Goal: Task Accomplishment & Management: Manage account settings

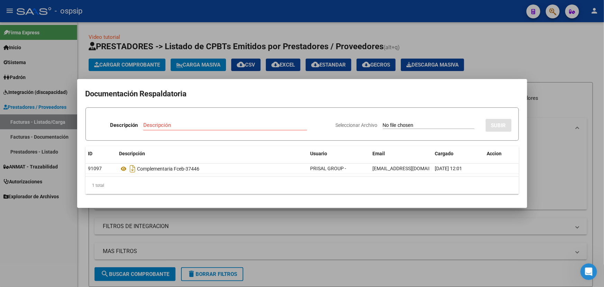
scroll to position [0, 89]
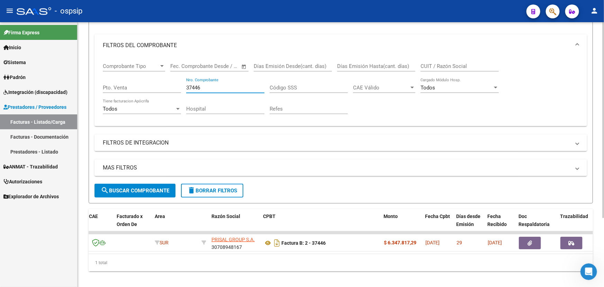
click at [196, 85] on input "37446" at bounding box center [225, 87] width 78 height 6
click at [196, 87] on input "37446" at bounding box center [225, 87] width 78 height 6
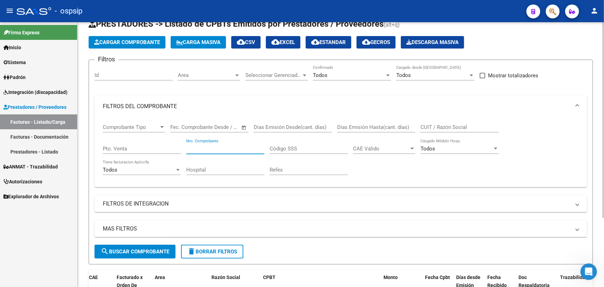
scroll to position [21, 0]
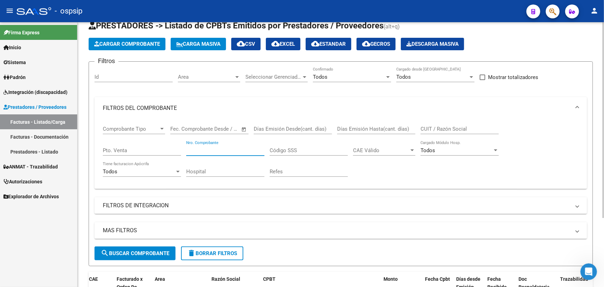
click at [430, 128] on input "CUIT / Razón Social" at bounding box center [460, 129] width 78 height 6
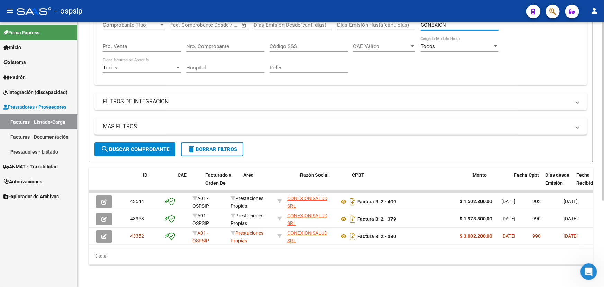
scroll to position [0, 0]
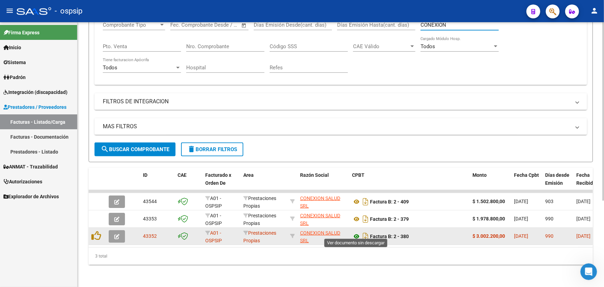
type input "CONEXION"
click at [358, 232] on icon at bounding box center [356, 236] width 9 height 8
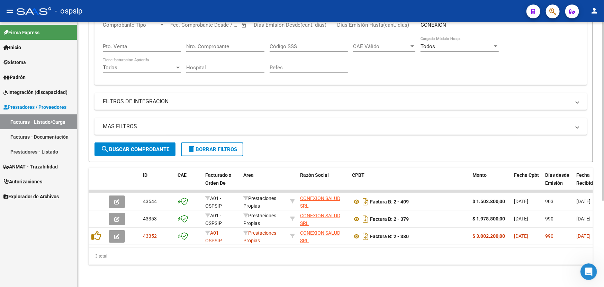
drag, startPoint x: 216, startPoint y: 246, endPoint x: 251, endPoint y: 252, distance: 35.8
click at [251, 252] on div "ID CAE Facturado x Orden De Area Razón Social CPBT Monto Fecha Cpbt Días desde …" at bounding box center [341, 216] width 504 height 97
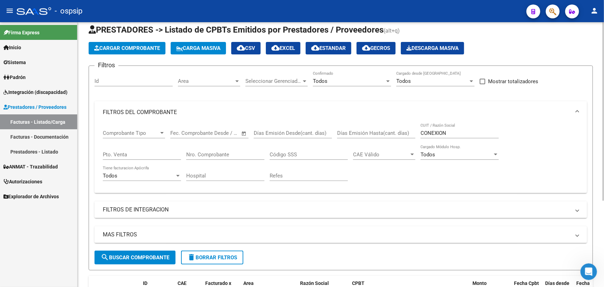
scroll to position [2, 0]
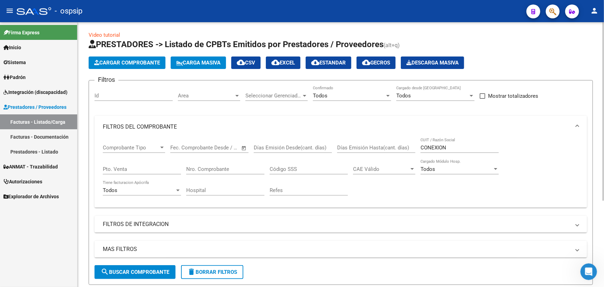
click at [429, 144] on input "CONEXION" at bounding box center [460, 147] width 78 height 6
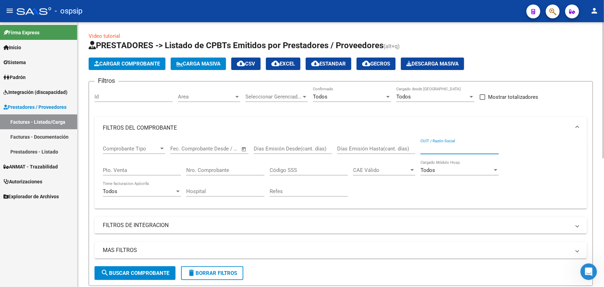
scroll to position [0, 0]
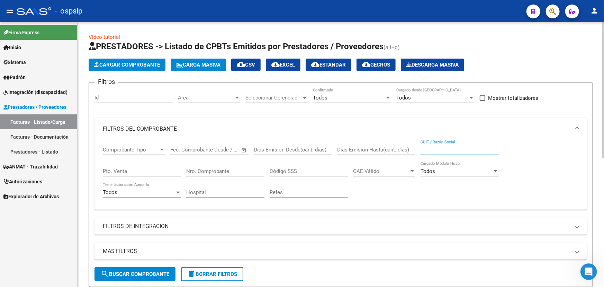
click at [190, 90] on div "Area Area" at bounding box center [209, 95] width 62 height 15
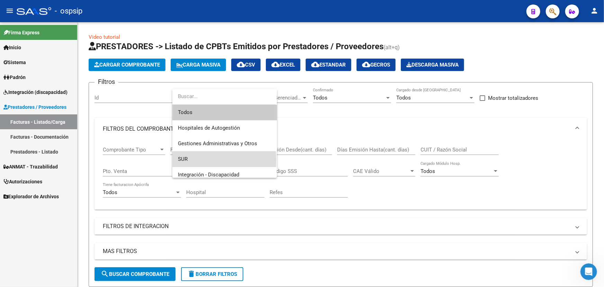
click at [195, 160] on span "SUR" at bounding box center [224, 159] width 93 height 16
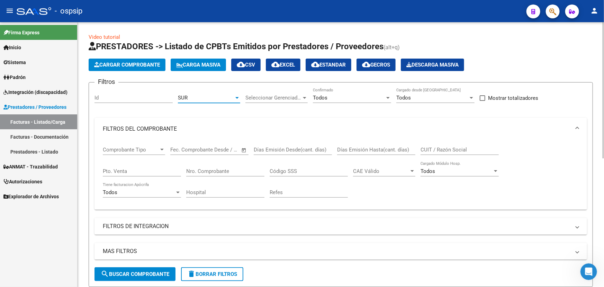
click at [134, 269] on button "search Buscar Comprobante" at bounding box center [135, 274] width 81 height 14
click at [209, 96] on div "SUR" at bounding box center [206, 98] width 56 height 6
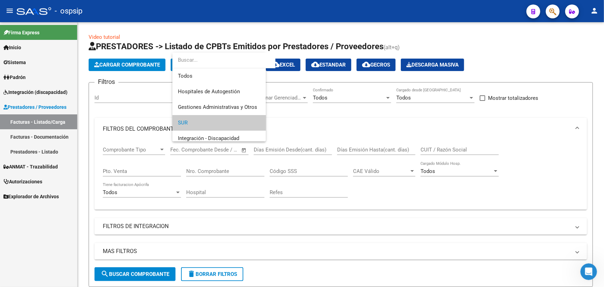
scroll to position [26, 0]
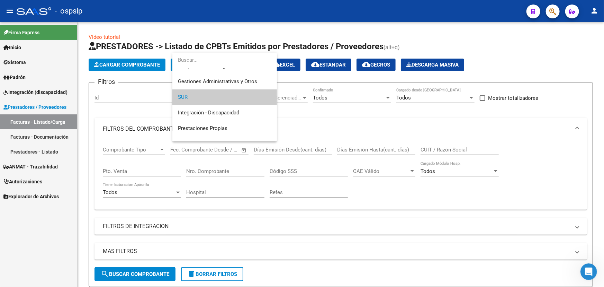
click at [221, 276] on div at bounding box center [302, 143] width 604 height 287
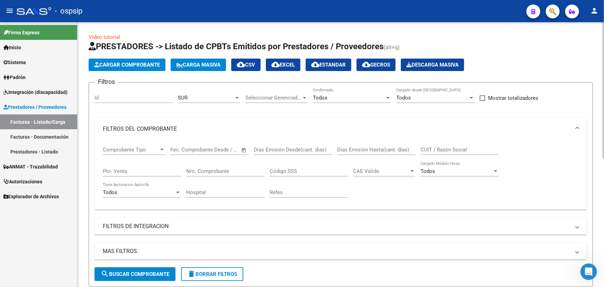
click at [224, 271] on span "delete Borrar Filtros" at bounding box center [212, 274] width 50 height 6
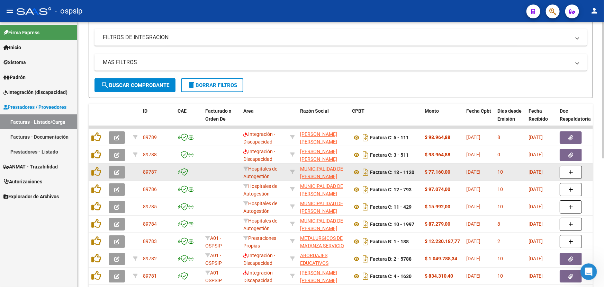
scroll to position [0, 0]
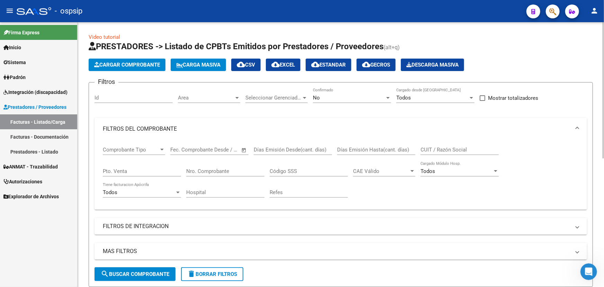
click at [202, 168] on input "Nro. Comprobante" at bounding box center [225, 171] width 78 height 6
type input "37424"
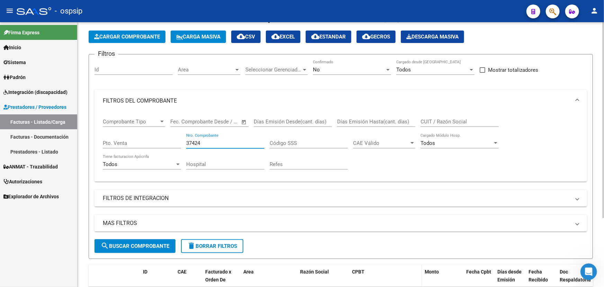
scroll to position [93, 0]
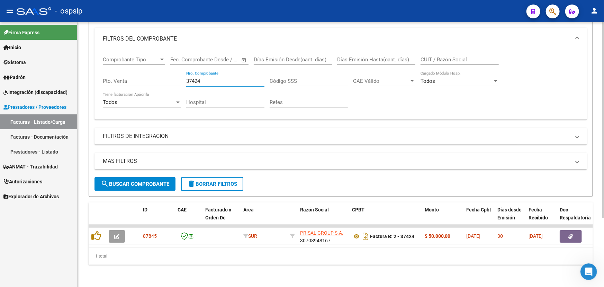
click at [196, 78] on input "37424" at bounding box center [225, 81] width 78 height 6
click at [424, 56] on input "CUIT / Razón Social" at bounding box center [460, 59] width 78 height 6
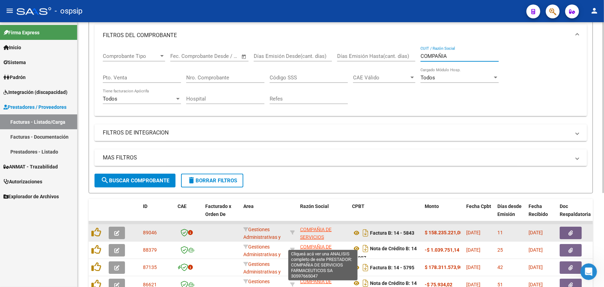
type input "COMPAÑIA"
click at [320, 230] on span "COMPAÑIA DE SERVICIOS FARMACEUTICOS SA" at bounding box center [322, 236] width 45 height 21
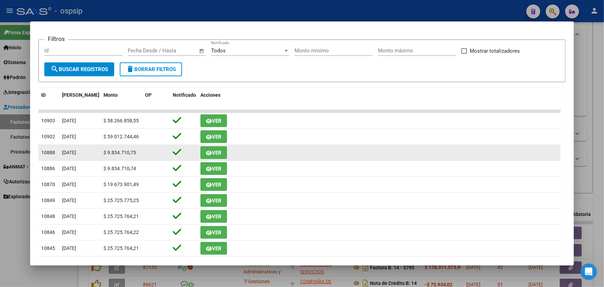
scroll to position [94, 0]
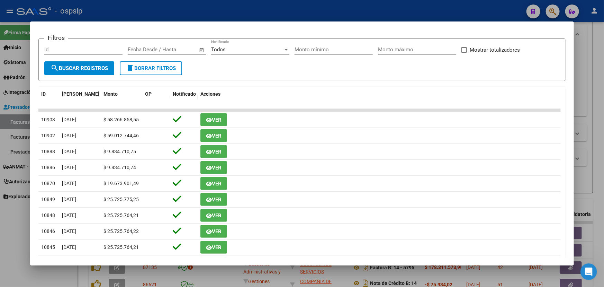
click at [179, 30] on app-list-header "Filtros Id Fecha inicio – Fecha fin Fecha Desde / Hasta Todos Notificado Monto …" at bounding box center [301, 54] width 527 height 54
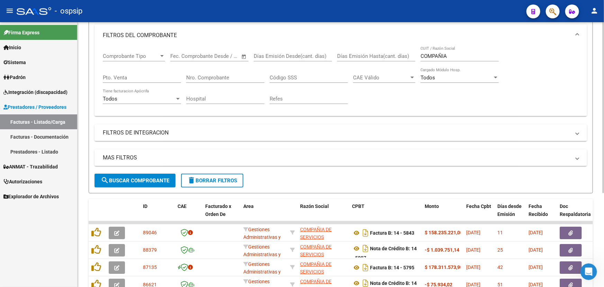
click at [436, 55] on input "COMPAÑIA" at bounding box center [460, 56] width 78 height 6
click at [224, 79] on input "Nro. Comprobante" at bounding box center [225, 77] width 78 height 6
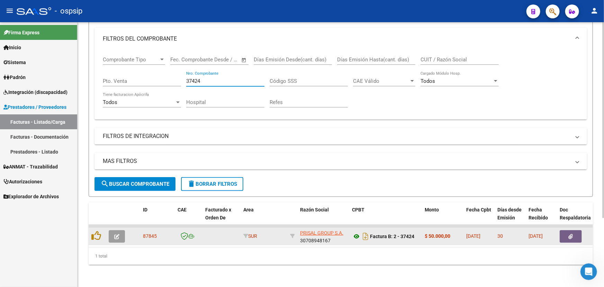
type input "37424"
click at [354, 232] on icon at bounding box center [356, 236] width 9 height 8
click at [120, 232] on button "button" at bounding box center [117, 236] width 16 height 12
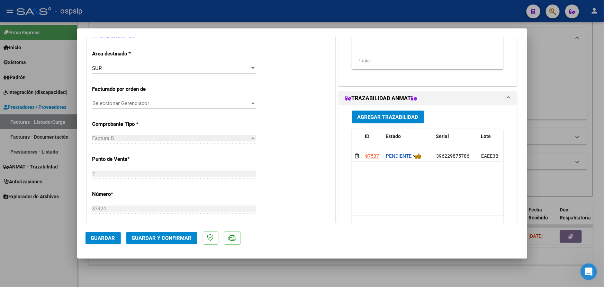
scroll to position [157, 0]
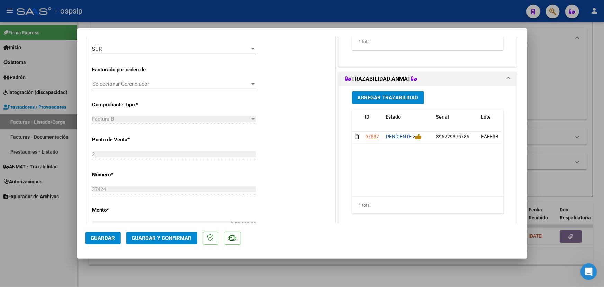
click at [381, 196] on div "1 total" at bounding box center [428, 204] width 152 height 17
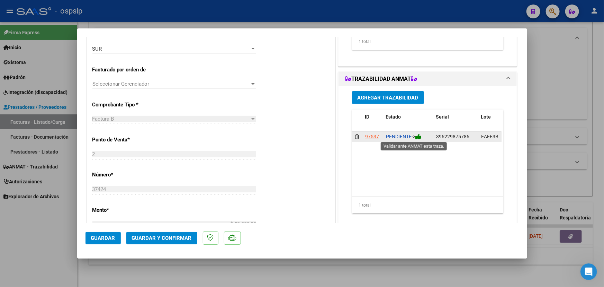
click at [419, 135] on icon at bounding box center [418, 136] width 6 height 7
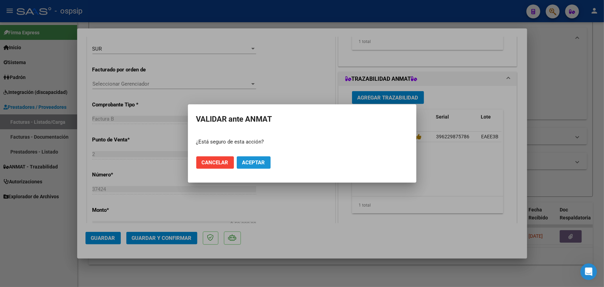
click at [265, 161] on button "Aceptar" at bounding box center [254, 162] width 34 height 12
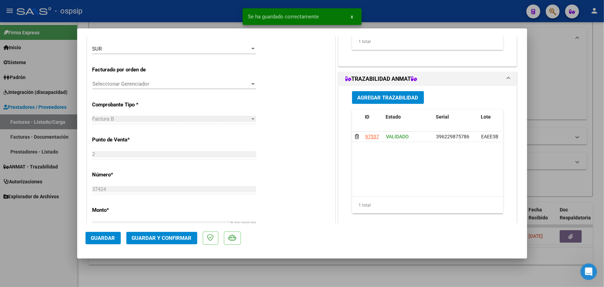
click at [148, 237] on span "Guardar y Confirmar" at bounding box center [162, 238] width 60 height 6
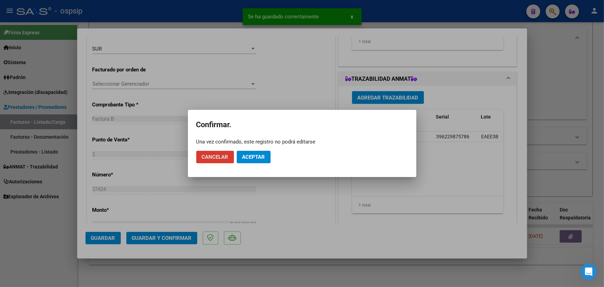
click at [252, 155] on span "Aceptar" at bounding box center [253, 157] width 23 height 6
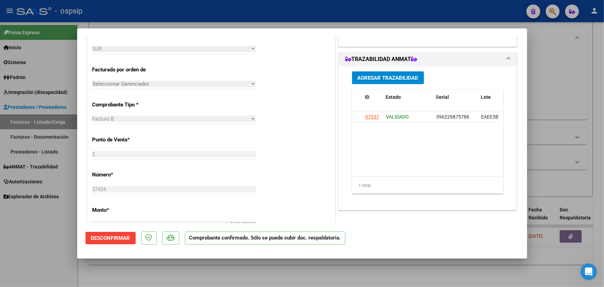
type input "$ 0,00"
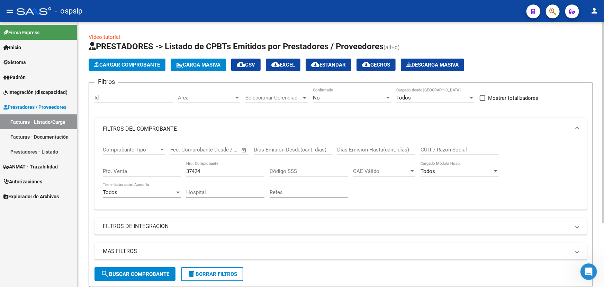
click at [355, 91] on div "No Confirmado" at bounding box center [352, 95] width 78 height 15
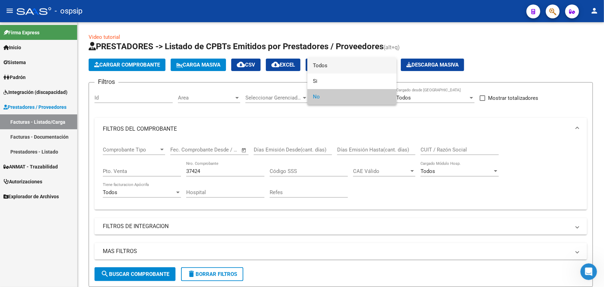
click at [346, 68] on span "Todos" at bounding box center [352, 66] width 78 height 16
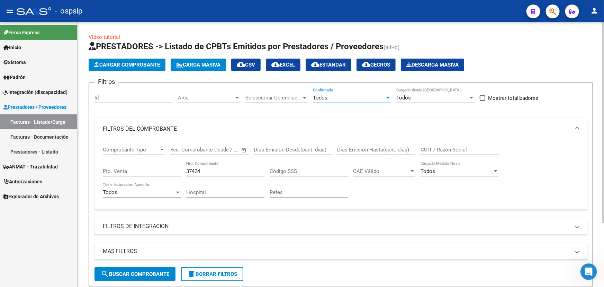
click at [134, 273] on span "search Buscar Comprobante" at bounding box center [135, 274] width 69 height 6
click at [194, 168] on input "37424" at bounding box center [225, 171] width 78 height 6
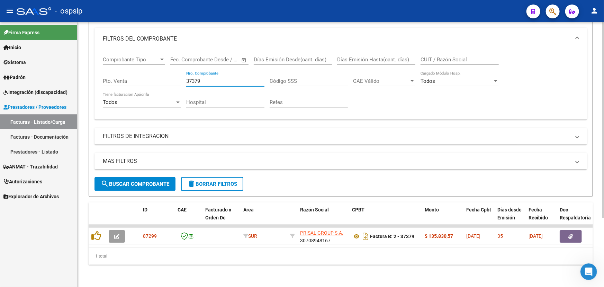
scroll to position [93, 0]
type input "37379"
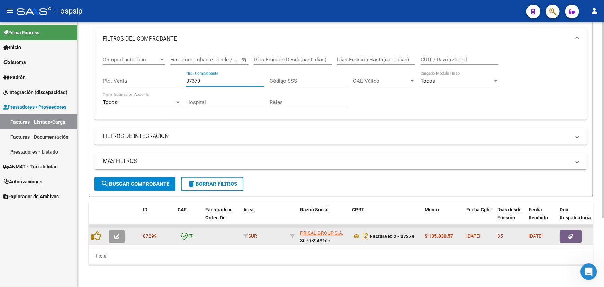
click at [119, 234] on icon "button" at bounding box center [116, 236] width 5 height 5
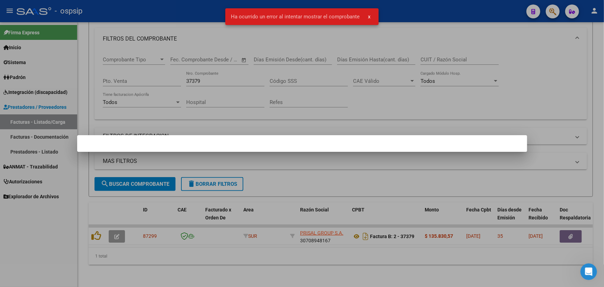
click at [404, 245] on div at bounding box center [302, 143] width 604 height 287
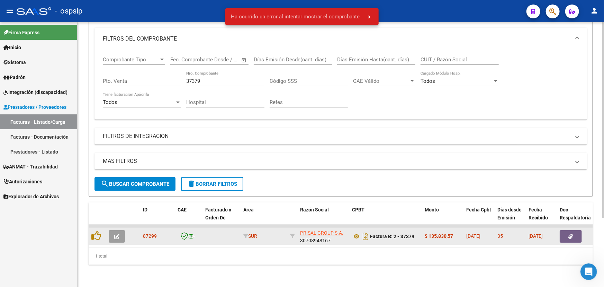
click at [116, 234] on icon "button" at bounding box center [116, 236] width 5 height 5
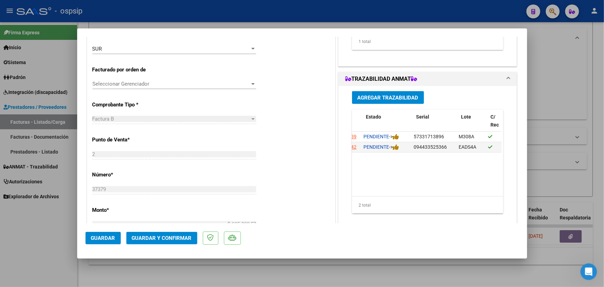
scroll to position [0, 20]
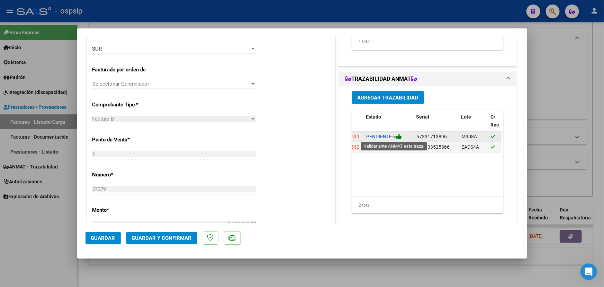
click at [401, 137] on icon at bounding box center [399, 136] width 6 height 7
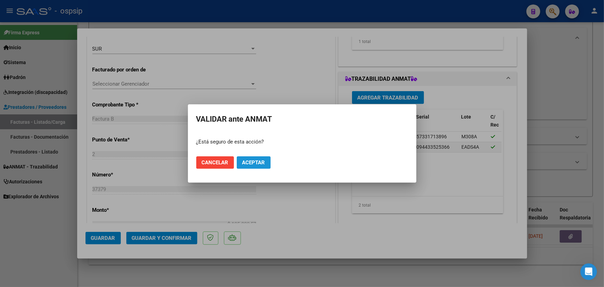
click at [251, 164] on span "Aceptar" at bounding box center [253, 162] width 23 height 6
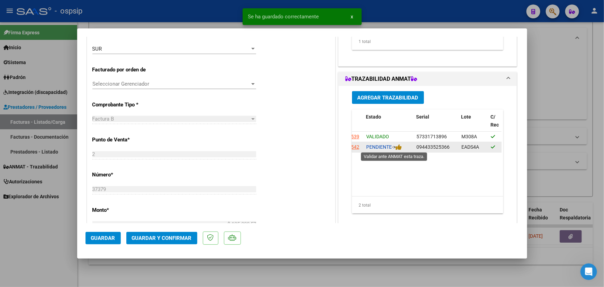
click at [401, 146] on div "PENDIENTE ->" at bounding box center [388, 147] width 45 height 8
click at [398, 148] on icon at bounding box center [399, 147] width 6 height 7
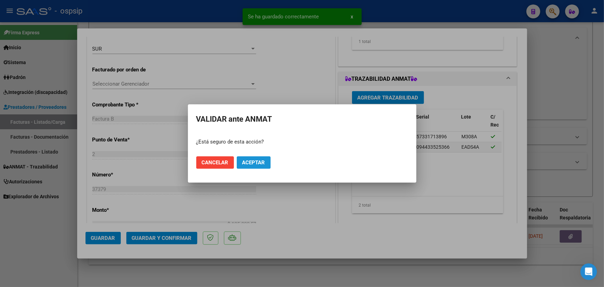
click at [265, 165] on button "Aceptar" at bounding box center [254, 162] width 34 height 12
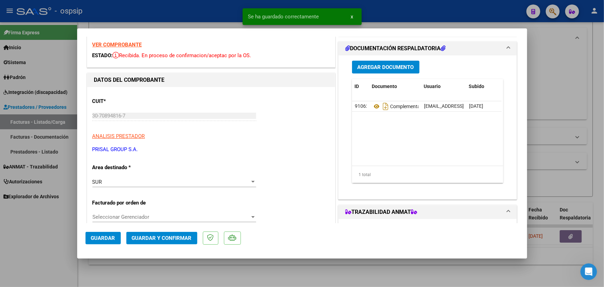
scroll to position [0, 0]
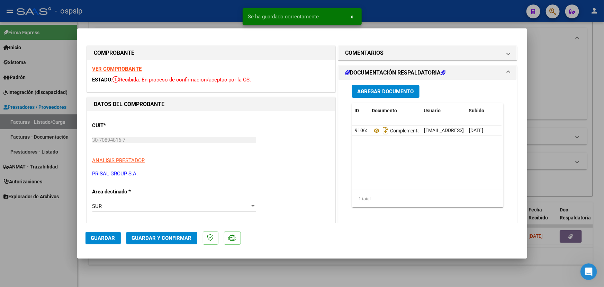
click at [150, 236] on span "Guardar y Confirmar" at bounding box center [162, 238] width 60 height 6
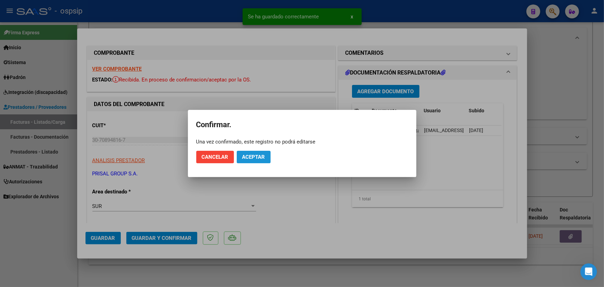
click at [263, 156] on span "Aceptar" at bounding box center [253, 157] width 23 height 6
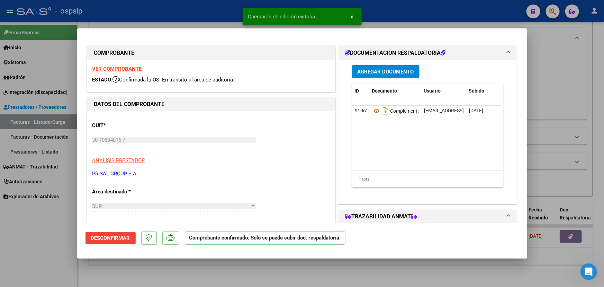
type input "$ 0,00"
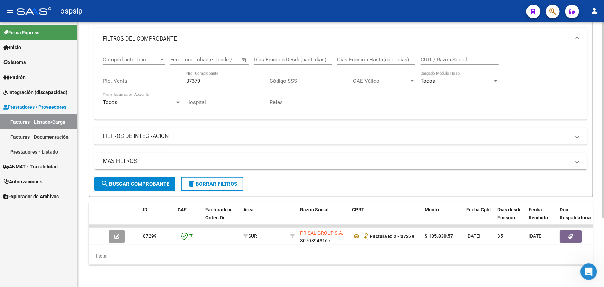
click at [195, 78] on input "37379" at bounding box center [225, 81] width 78 height 6
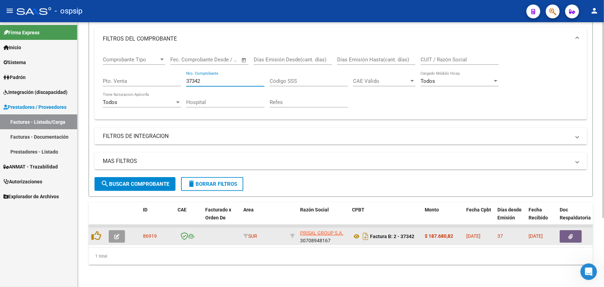
type input "37342"
click at [123, 230] on button "button" at bounding box center [117, 236] width 16 height 12
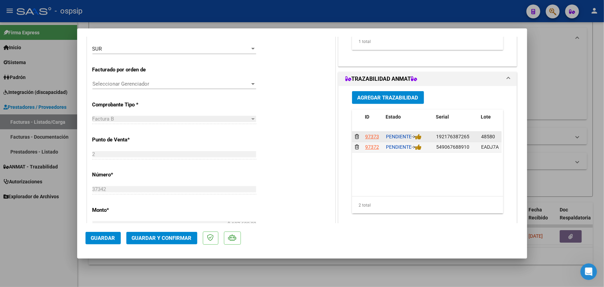
click at [421, 135] on div "PENDIENTE ->" at bounding box center [408, 137] width 45 height 8
click at [420, 136] on div "PENDIENTE ->" at bounding box center [408, 137] width 45 height 8
click at [419, 136] on icon at bounding box center [418, 136] width 6 height 7
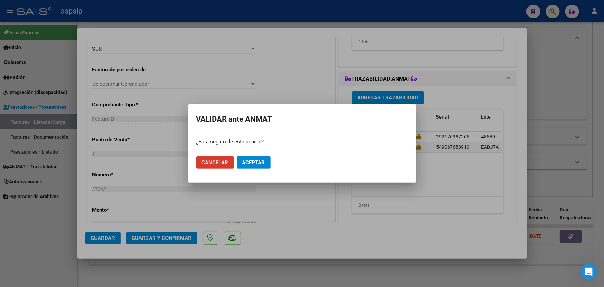
click at [250, 165] on span "Aceptar" at bounding box center [253, 162] width 23 height 6
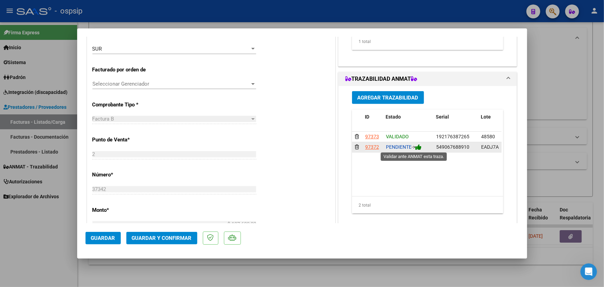
click at [419, 147] on icon at bounding box center [418, 147] width 6 height 7
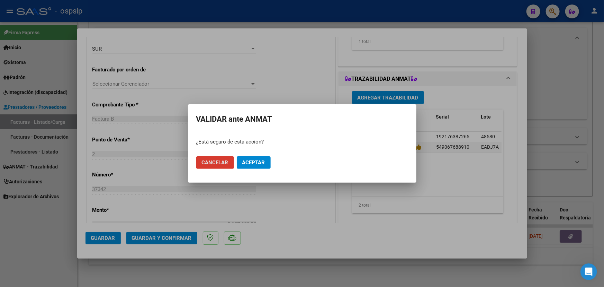
click at [256, 162] on span "Aceptar" at bounding box center [253, 162] width 23 height 6
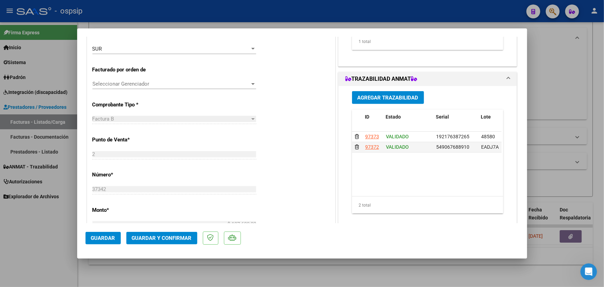
click at [151, 235] on span "Guardar y Confirmar" at bounding box center [162, 238] width 60 height 6
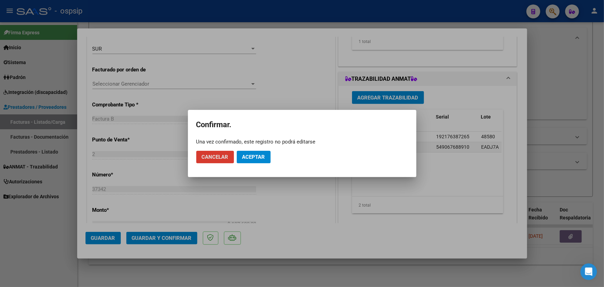
click at [252, 155] on span "Aceptar" at bounding box center [253, 157] width 23 height 6
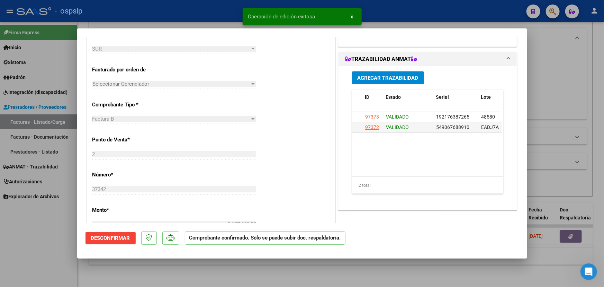
type input "$ 0,00"
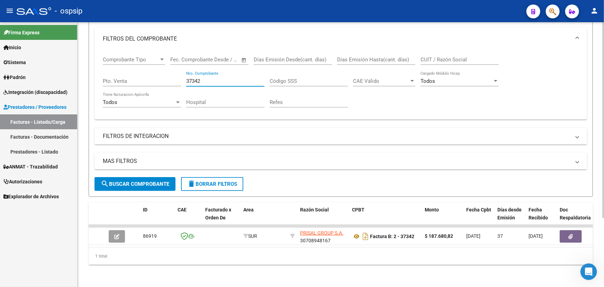
click at [193, 78] on input "37342" at bounding box center [225, 81] width 78 height 6
type input "37376"
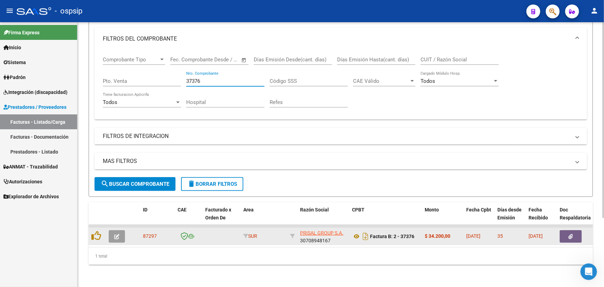
click at [119, 230] on button "button" at bounding box center [117, 236] width 16 height 12
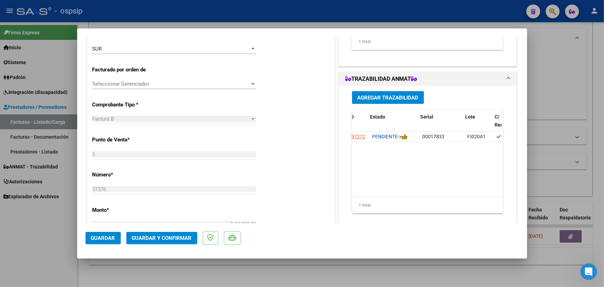
scroll to position [0, 8]
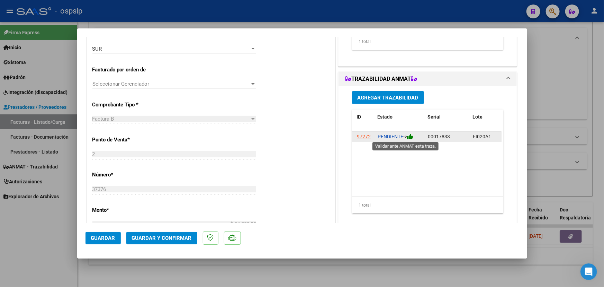
click at [412, 136] on icon at bounding box center [410, 136] width 6 height 7
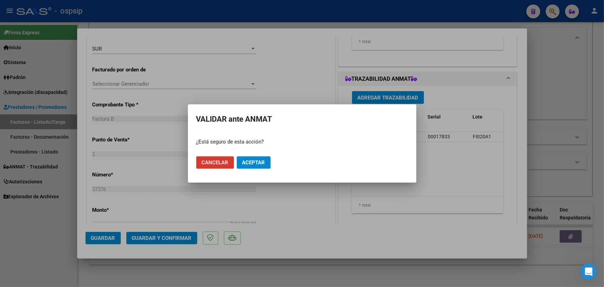
click at [263, 161] on span "Aceptar" at bounding box center [253, 162] width 23 height 6
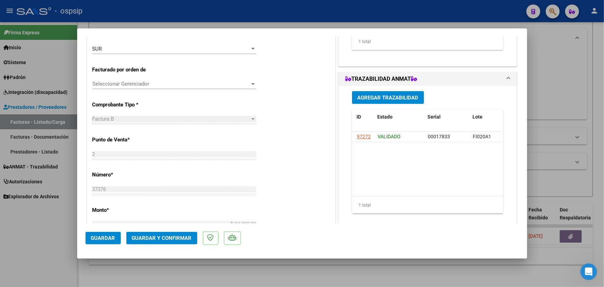
click at [159, 233] on button "Guardar y Confirmar" at bounding box center [161, 238] width 71 height 12
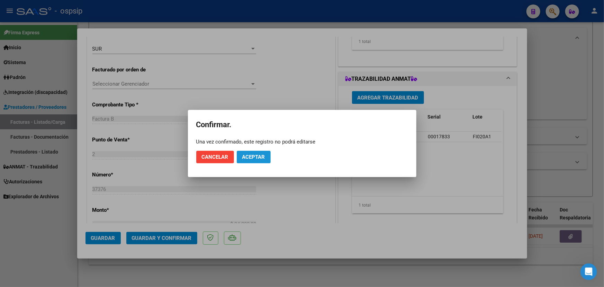
click at [257, 156] on span "Aceptar" at bounding box center [253, 157] width 23 height 6
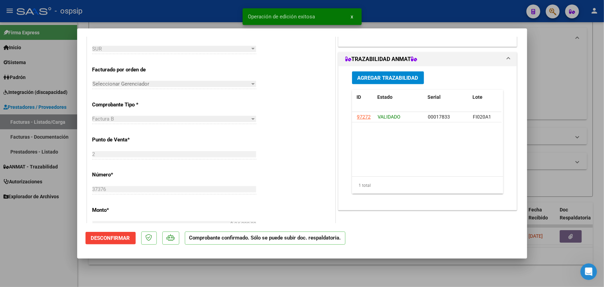
type input "$ 0,00"
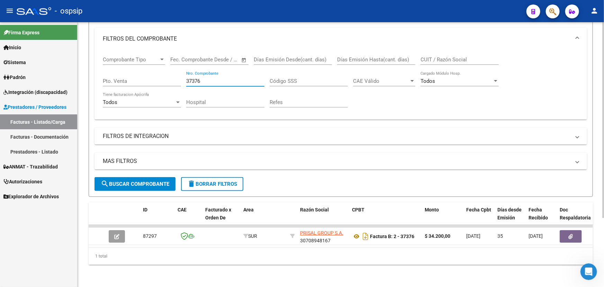
click at [197, 78] on input "37376" at bounding box center [225, 81] width 78 height 6
type input "37387"
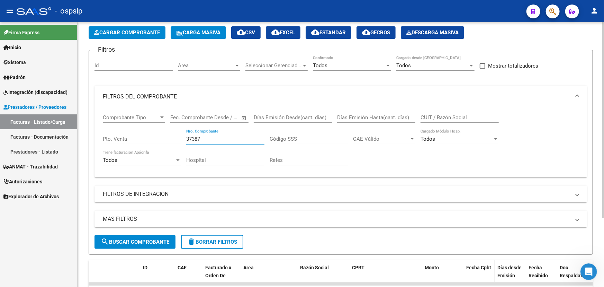
scroll to position [93, 0]
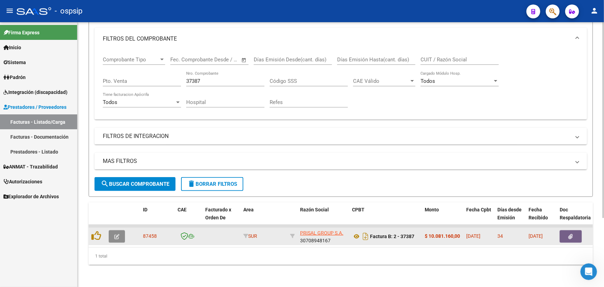
click at [112, 230] on button "button" at bounding box center [117, 236] width 16 height 12
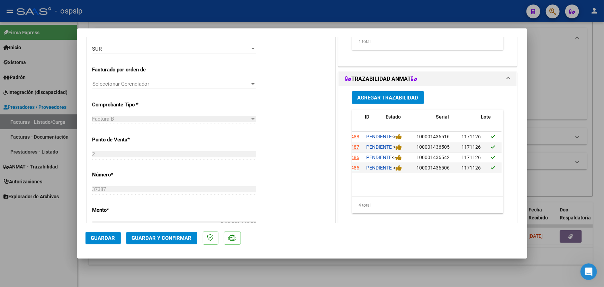
scroll to position [0, 0]
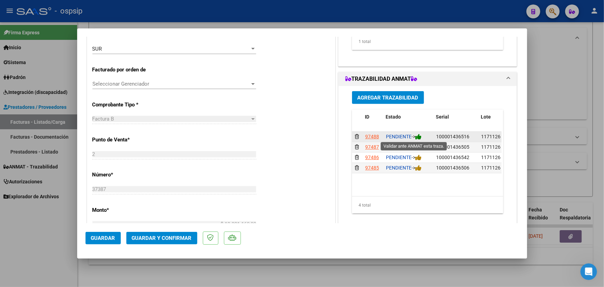
click at [419, 136] on icon at bounding box center [418, 136] width 6 height 7
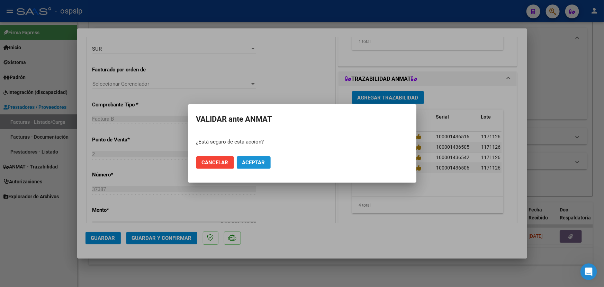
click at [266, 163] on button "Aceptar" at bounding box center [254, 162] width 34 height 12
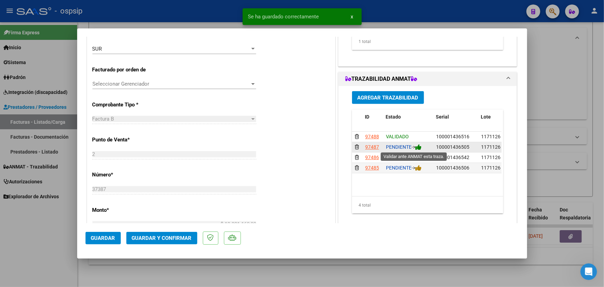
click at [419, 147] on icon at bounding box center [418, 147] width 6 height 7
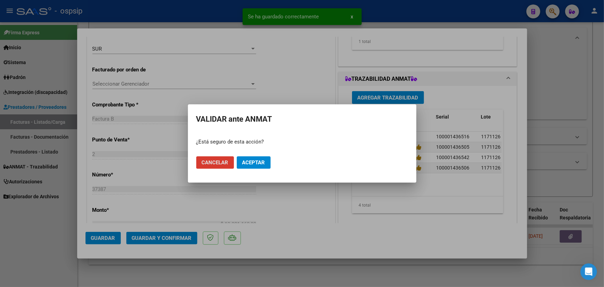
click at [266, 161] on button "Aceptar" at bounding box center [254, 162] width 34 height 12
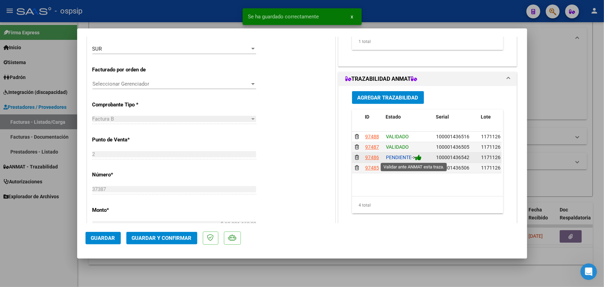
click at [419, 159] on icon at bounding box center [418, 157] width 6 height 7
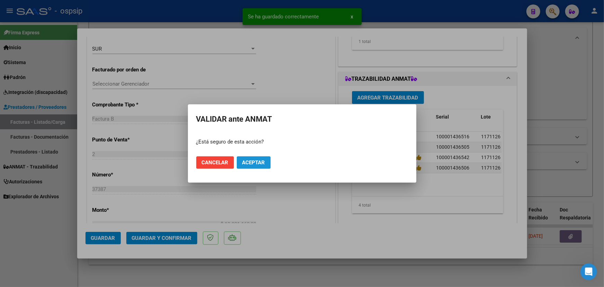
click at [260, 162] on span "Aceptar" at bounding box center [253, 162] width 23 height 6
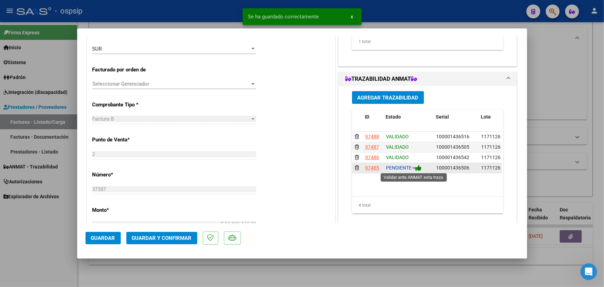
click at [420, 168] on icon at bounding box center [418, 167] width 6 height 7
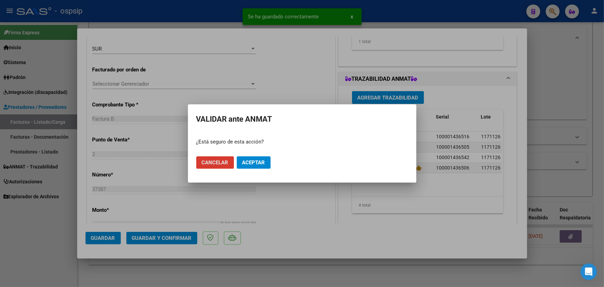
click at [257, 161] on span "Aceptar" at bounding box center [253, 162] width 23 height 6
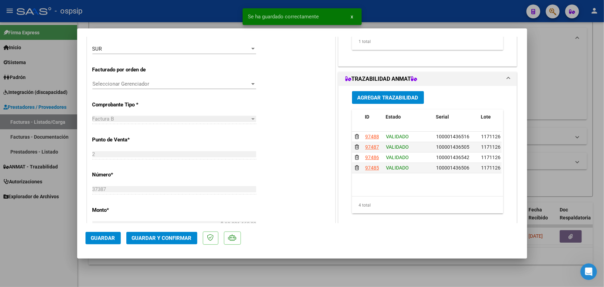
click at [156, 236] on span "Guardar y Confirmar" at bounding box center [162, 238] width 60 height 6
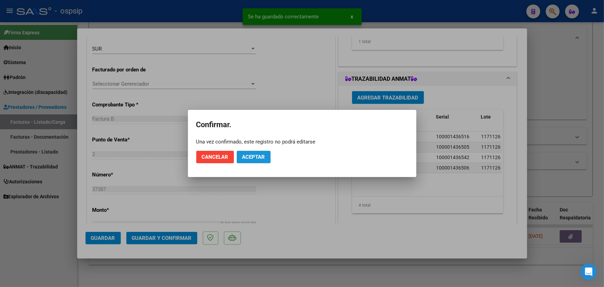
drag, startPoint x: 259, startPoint y: 152, endPoint x: 260, endPoint y: 162, distance: 10.1
click at [258, 152] on button "Aceptar" at bounding box center [254, 157] width 34 height 12
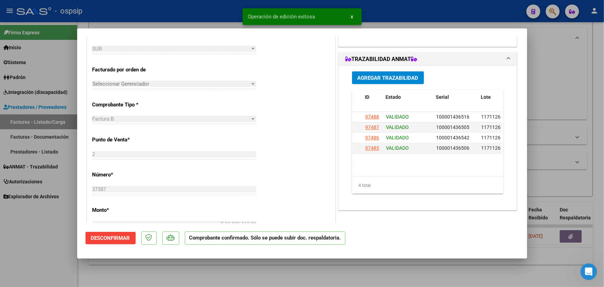
type input "$ 0,00"
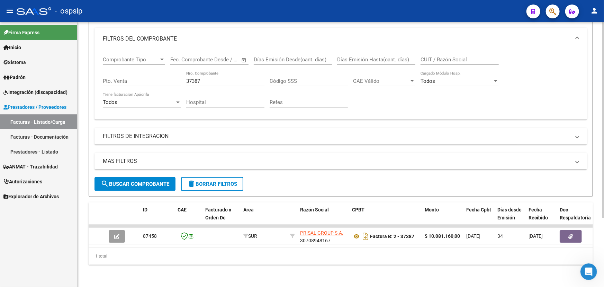
click at [188, 78] on input "37387" at bounding box center [225, 81] width 78 height 6
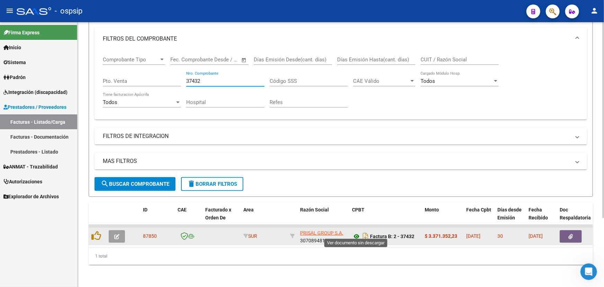
type input "37432"
click at [352, 232] on icon at bounding box center [356, 236] width 9 height 8
click at [118, 234] on icon "button" at bounding box center [116, 236] width 5 height 5
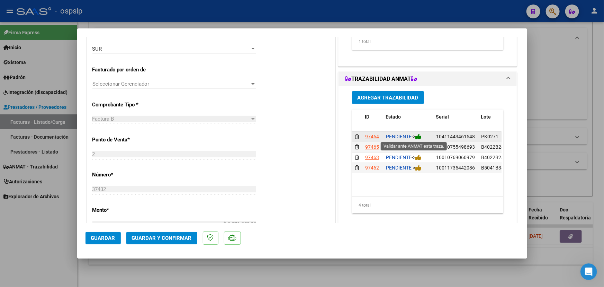
click at [420, 137] on icon at bounding box center [418, 136] width 6 height 7
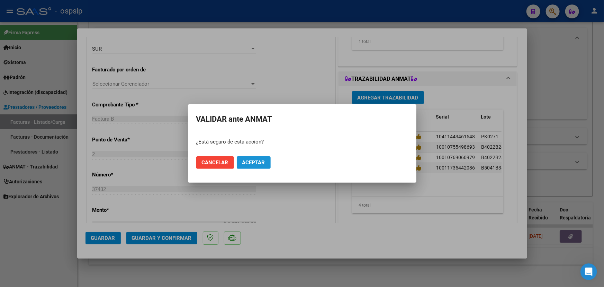
click at [260, 162] on span "Aceptar" at bounding box center [253, 162] width 23 height 6
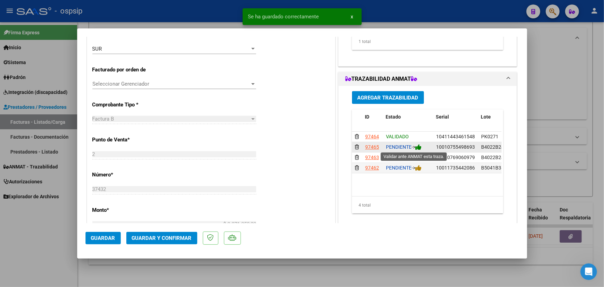
click at [420, 147] on icon at bounding box center [418, 147] width 6 height 7
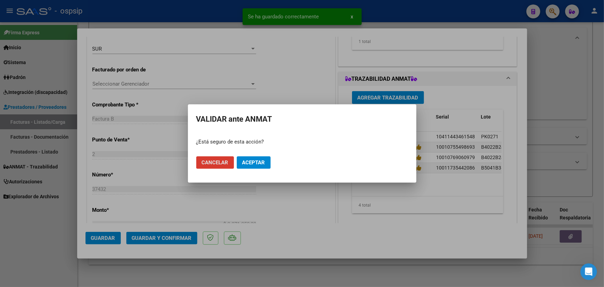
click at [254, 163] on span "Aceptar" at bounding box center [253, 162] width 23 height 6
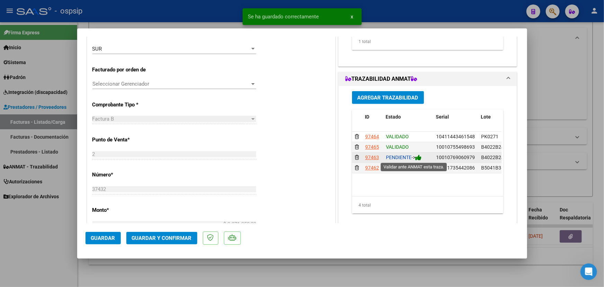
click at [418, 158] on icon at bounding box center [418, 157] width 6 height 7
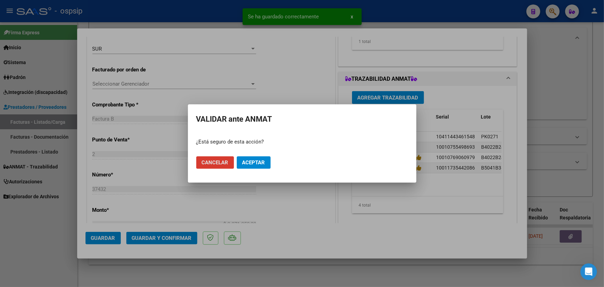
click at [260, 165] on span "Aceptar" at bounding box center [253, 162] width 23 height 6
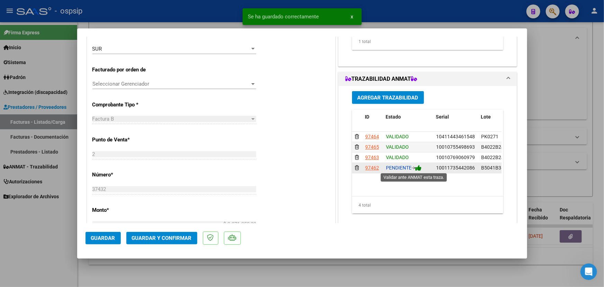
click at [420, 168] on icon at bounding box center [418, 167] width 6 height 7
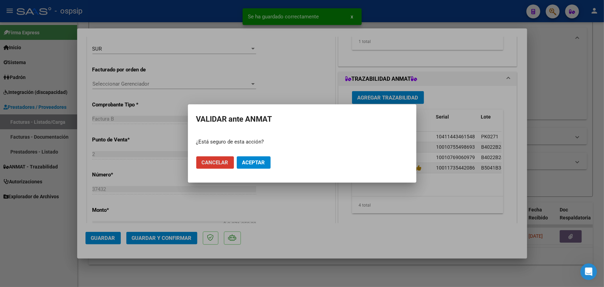
click at [252, 160] on span "Aceptar" at bounding box center [253, 162] width 23 height 6
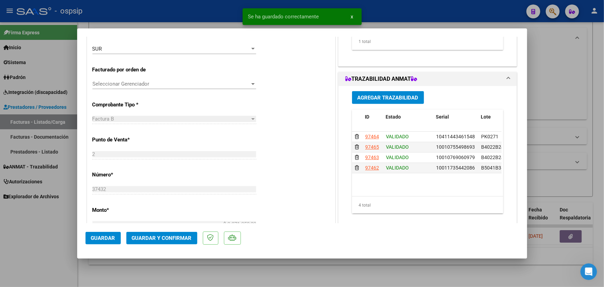
click at [167, 235] on span "Guardar y Confirmar" at bounding box center [162, 238] width 60 height 6
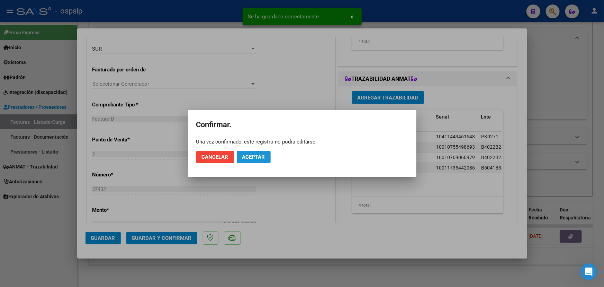
click at [269, 152] on button "Aceptar" at bounding box center [254, 157] width 34 height 12
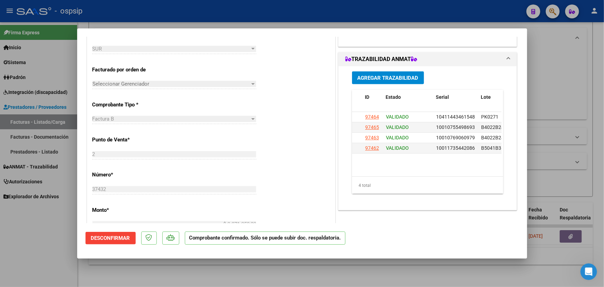
type input "$ 0,00"
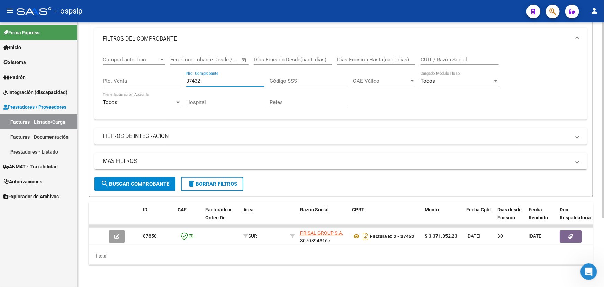
click at [198, 78] on input "37432" at bounding box center [225, 81] width 78 height 6
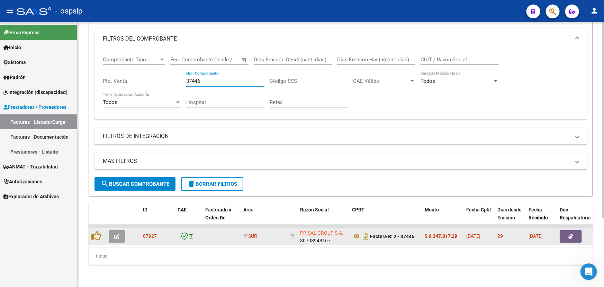
type input "37446"
click at [119, 234] on icon "button" at bounding box center [116, 236] width 5 height 5
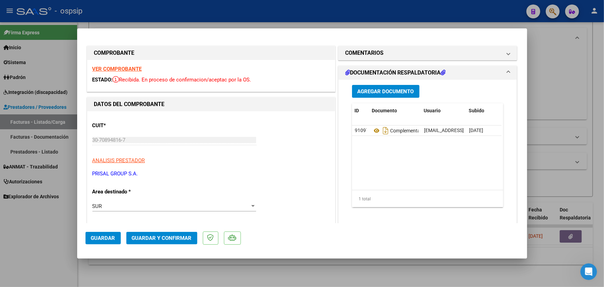
type input "$ 0,00"
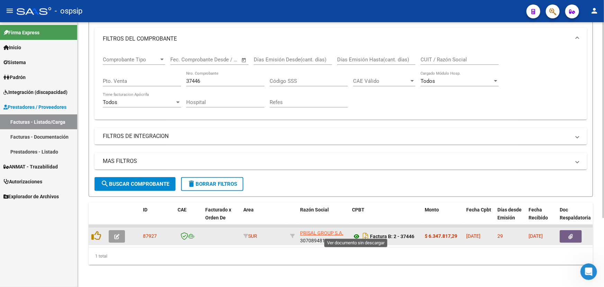
click at [357, 232] on icon at bounding box center [356, 236] width 9 height 8
click at [117, 234] on icon "button" at bounding box center [116, 236] width 5 height 5
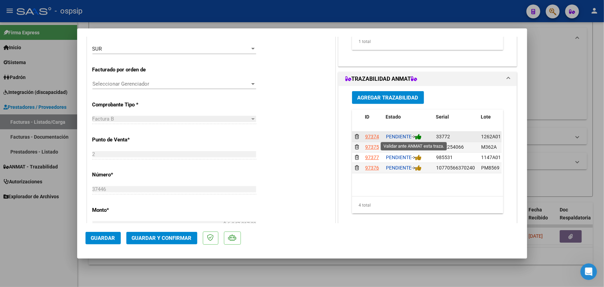
click at [419, 136] on icon at bounding box center [418, 136] width 6 height 7
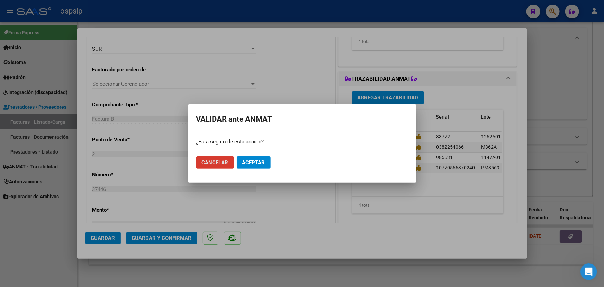
click at [261, 162] on span "Aceptar" at bounding box center [253, 162] width 23 height 6
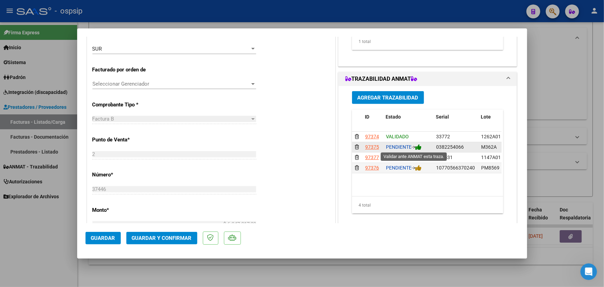
click at [421, 149] on icon at bounding box center [418, 147] width 6 height 7
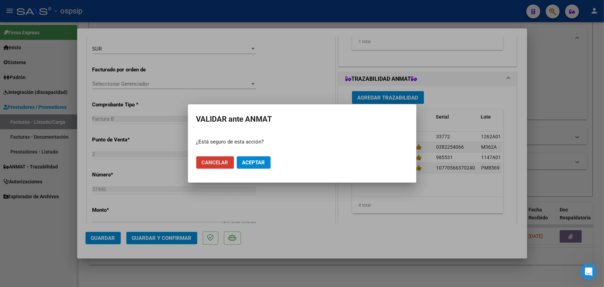
click at [270, 160] on mat-dialog-actions "Cancelar Aceptar" at bounding box center [302, 163] width 212 height 24
click at [269, 161] on button "Aceptar" at bounding box center [254, 162] width 34 height 12
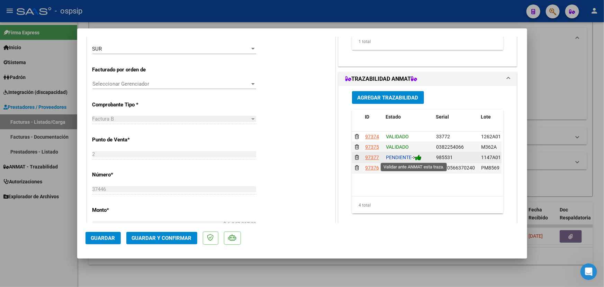
click at [419, 157] on icon at bounding box center [418, 157] width 6 height 7
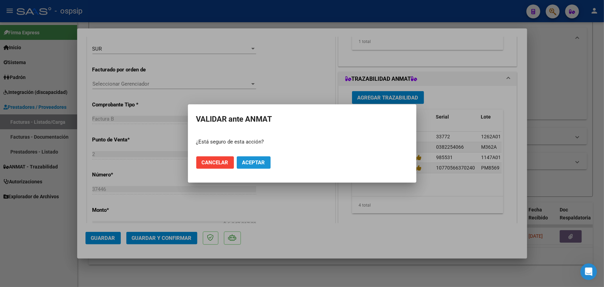
click at [258, 161] on span "Aceptar" at bounding box center [253, 162] width 23 height 6
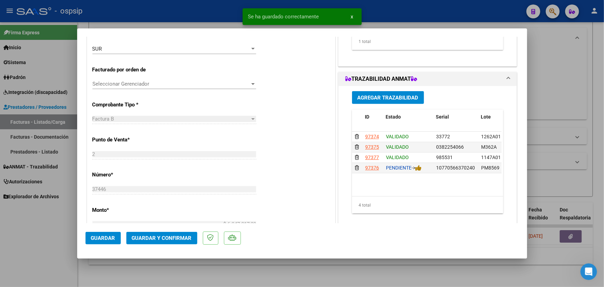
click at [428, 239] on mat-dialog-actions "Guardar Guardar y Confirmar" at bounding box center [302, 236] width 433 height 27
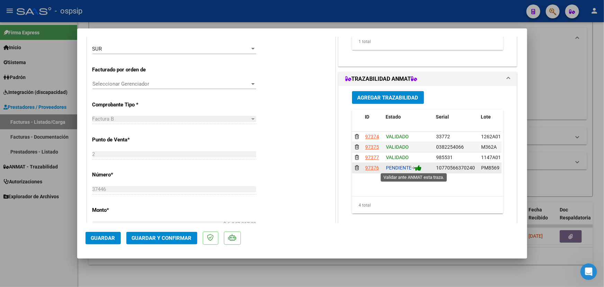
click at [420, 167] on icon at bounding box center [418, 167] width 6 height 7
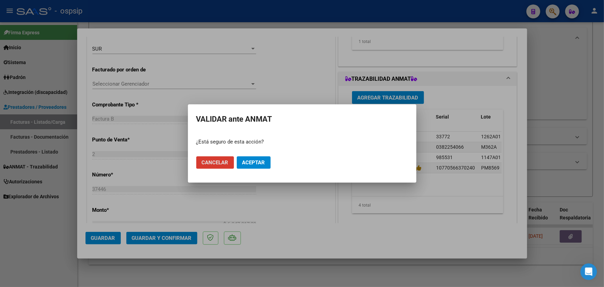
click at [262, 167] on button "Aceptar" at bounding box center [254, 162] width 34 height 12
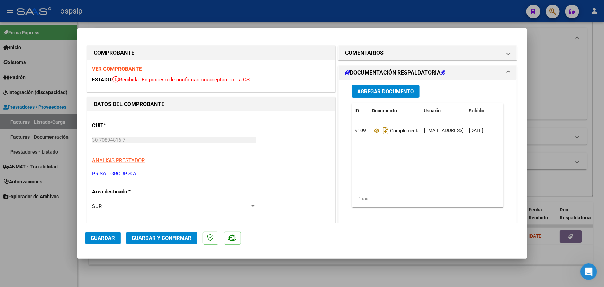
click at [177, 239] on span "Guardar y Confirmar" at bounding box center [162, 238] width 60 height 6
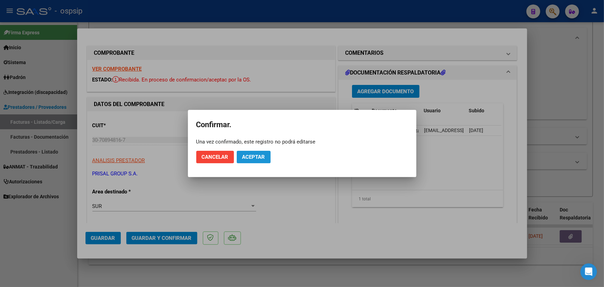
click at [254, 156] on span "Aceptar" at bounding box center [253, 157] width 23 height 6
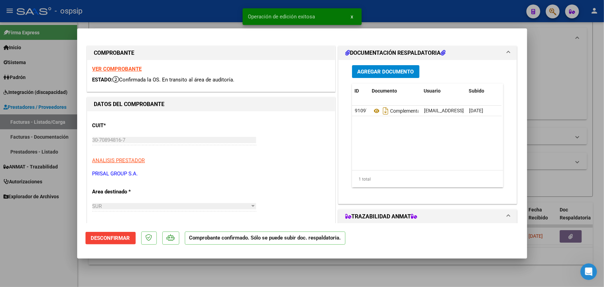
type input "$ 0,00"
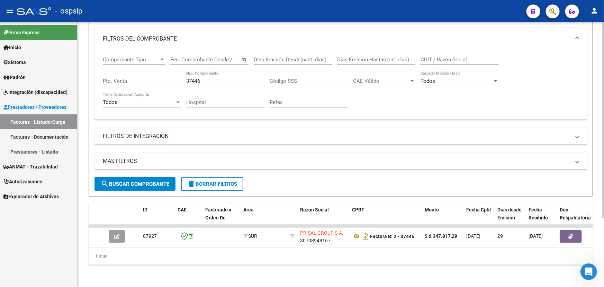
click at [199, 78] on input "37446" at bounding box center [225, 81] width 78 height 6
click at [192, 72] on div "37713 Nro. Comprobante" at bounding box center [225, 78] width 78 height 15
click at [195, 78] on input "37713" at bounding box center [225, 81] width 78 height 6
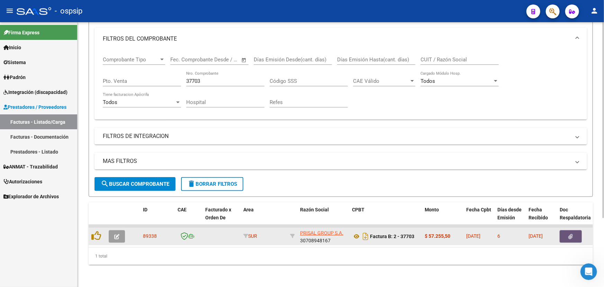
click at [580, 234] on button "button" at bounding box center [571, 236] width 22 height 12
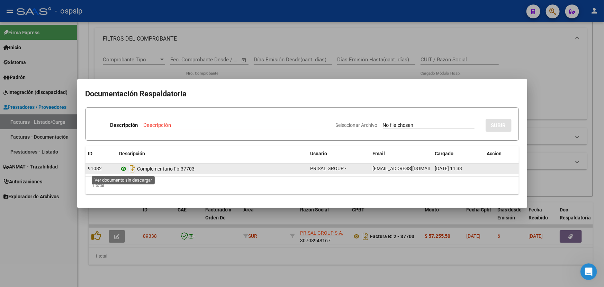
click at [125, 168] on icon at bounding box center [123, 168] width 9 height 8
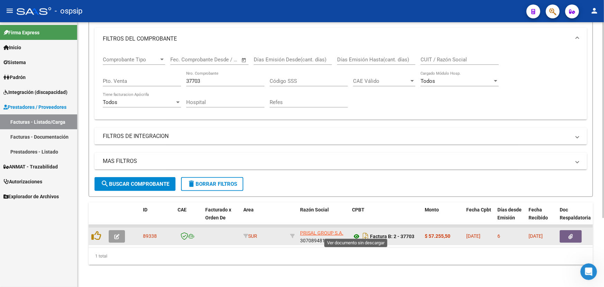
click at [353, 232] on icon at bounding box center [356, 236] width 9 height 8
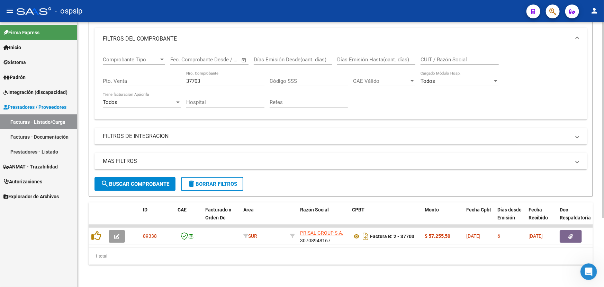
click at [188, 78] on input "37703" at bounding box center [225, 81] width 78 height 6
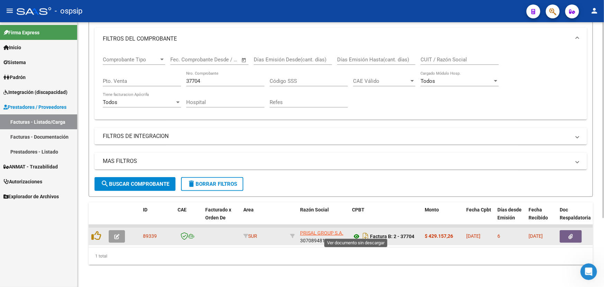
click at [354, 232] on icon at bounding box center [356, 236] width 9 height 8
click at [568, 230] on button "button" at bounding box center [571, 236] width 22 height 12
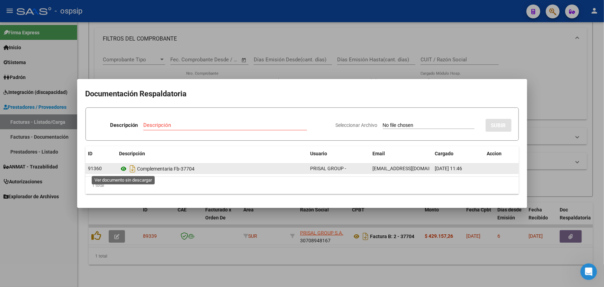
click at [124, 166] on icon at bounding box center [123, 168] width 9 height 8
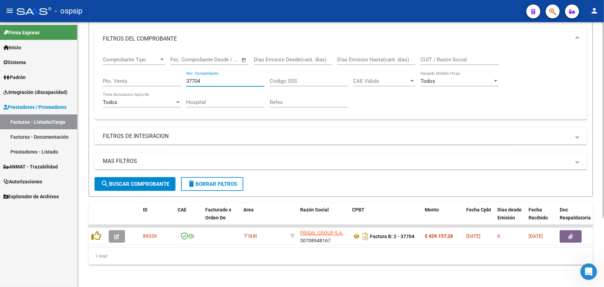
click at [207, 78] on input "37704" at bounding box center [225, 81] width 78 height 6
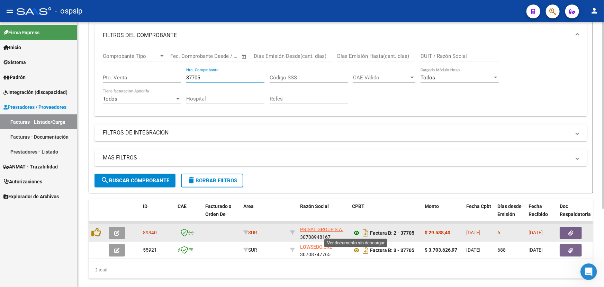
click at [357, 233] on icon at bounding box center [356, 232] width 9 height 8
click at [573, 227] on button "button" at bounding box center [571, 232] width 22 height 12
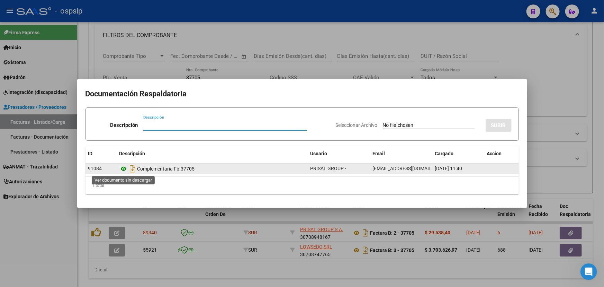
click at [122, 169] on icon at bounding box center [123, 168] width 9 height 8
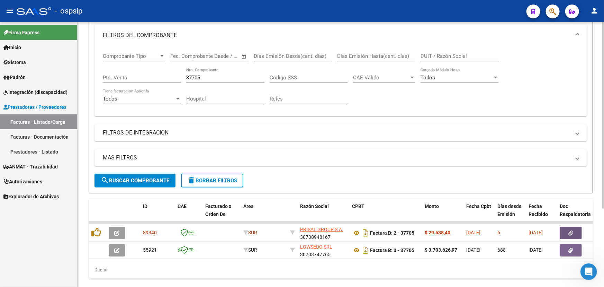
click at [215, 77] on input "37705" at bounding box center [225, 77] width 78 height 6
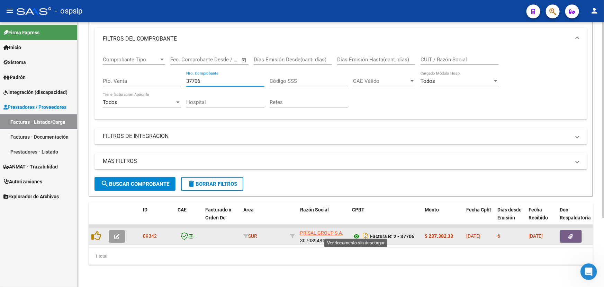
click at [354, 232] on icon at bounding box center [356, 236] width 9 height 8
click at [573, 234] on icon "button" at bounding box center [571, 236] width 5 height 5
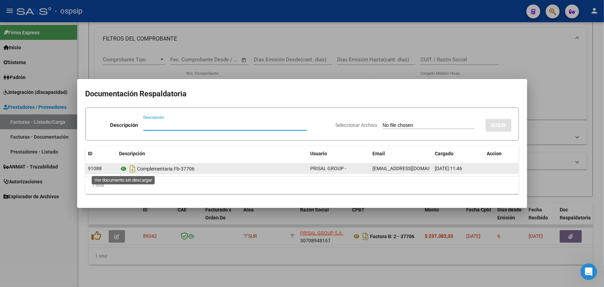
click at [120, 167] on icon at bounding box center [123, 168] width 9 height 8
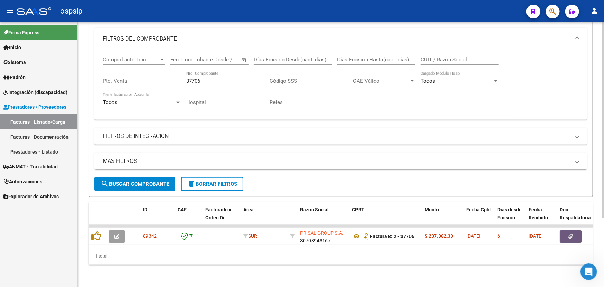
click at [211, 79] on input "37706" at bounding box center [225, 81] width 78 height 6
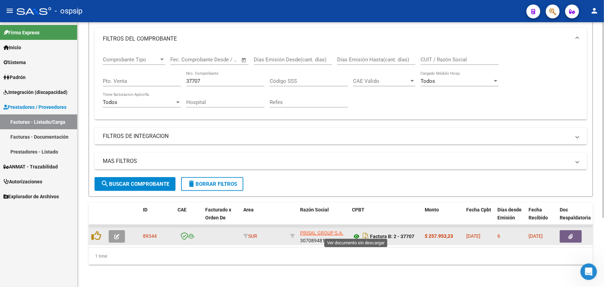
click at [355, 233] on icon at bounding box center [356, 236] width 9 height 8
click at [574, 230] on button "button" at bounding box center [571, 236] width 22 height 12
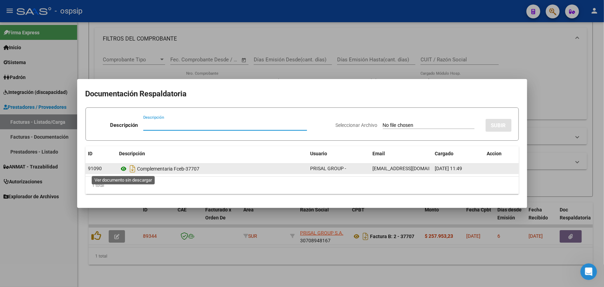
click at [126, 166] on icon at bounding box center [123, 168] width 9 height 8
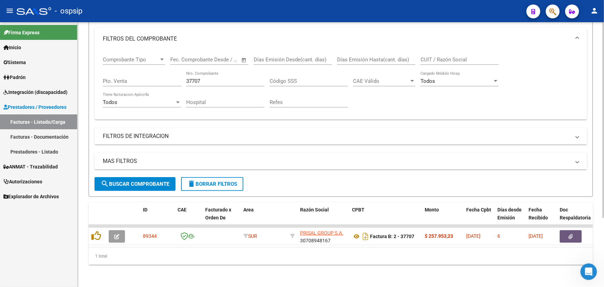
click at [210, 78] on input "37707" at bounding box center [225, 81] width 78 height 6
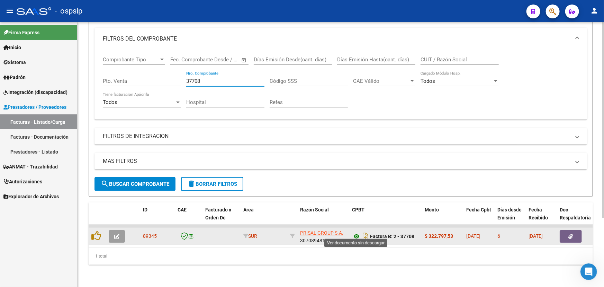
click at [353, 232] on icon at bounding box center [356, 236] width 9 height 8
click at [569, 234] on icon "button" at bounding box center [571, 236] width 5 height 5
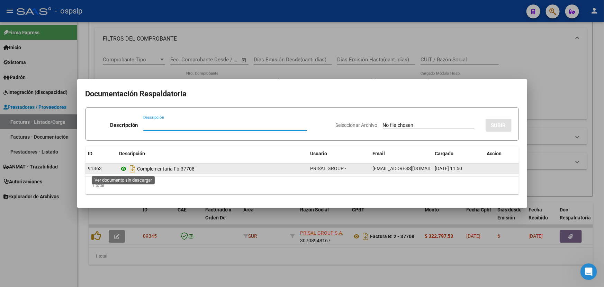
click at [120, 167] on icon at bounding box center [123, 168] width 9 height 8
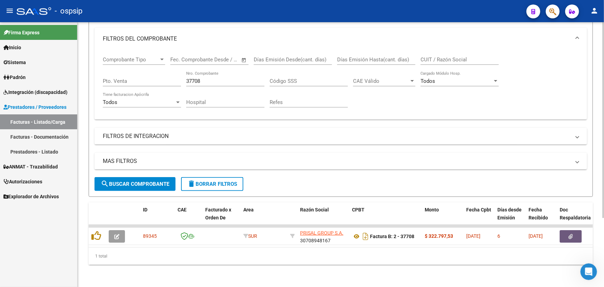
click at [217, 78] on input "37708" at bounding box center [225, 81] width 78 height 6
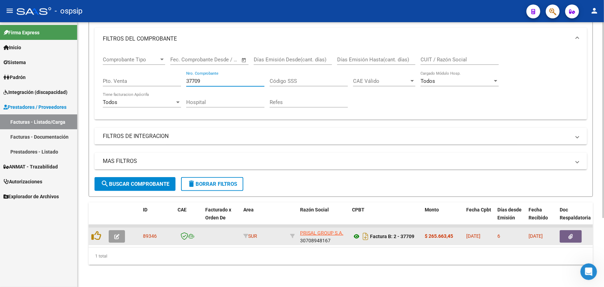
click at [354, 232] on icon at bounding box center [356, 236] width 9 height 8
click at [570, 234] on icon "button" at bounding box center [571, 236] width 5 height 5
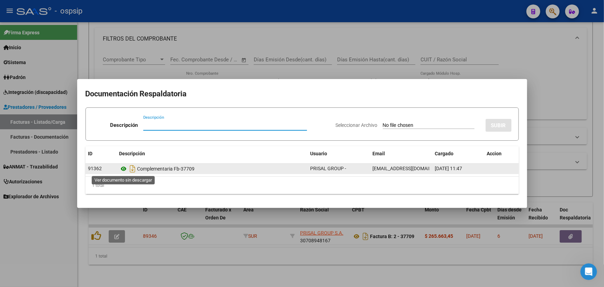
click at [124, 169] on icon at bounding box center [123, 168] width 9 height 8
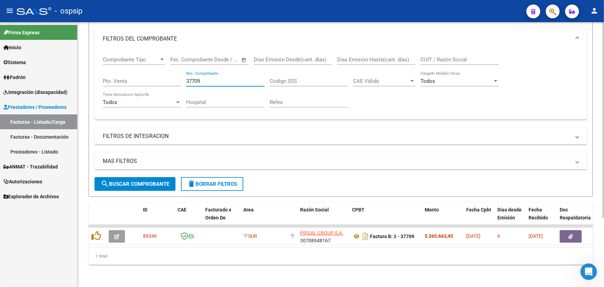
click at [204, 78] on input "37709" at bounding box center [225, 81] width 78 height 6
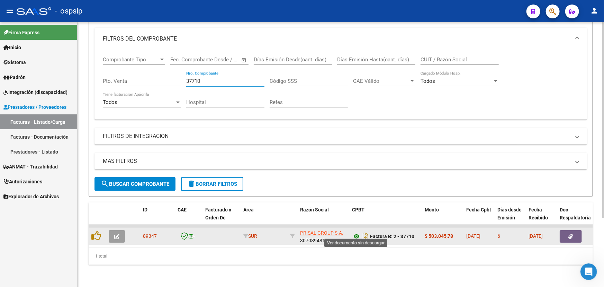
click at [353, 232] on icon at bounding box center [356, 236] width 9 height 8
click at [571, 234] on icon "button" at bounding box center [571, 236] width 5 height 5
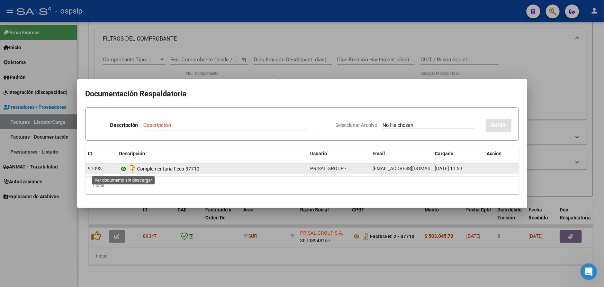
click at [124, 165] on icon at bounding box center [123, 168] width 9 height 8
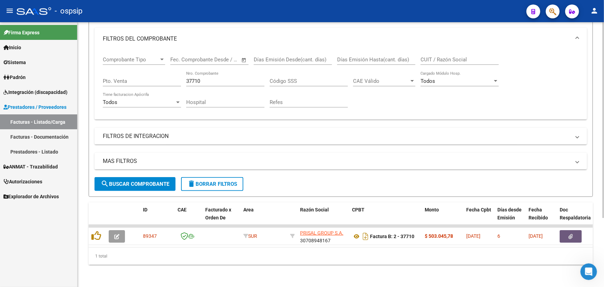
click at [214, 79] on input "37710" at bounding box center [225, 81] width 78 height 6
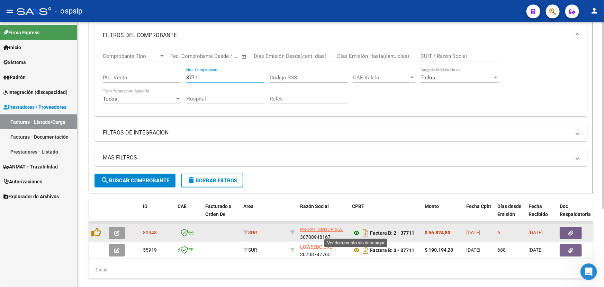
click at [356, 230] on icon at bounding box center [356, 232] width 9 height 8
click at [568, 227] on button "button" at bounding box center [571, 232] width 22 height 12
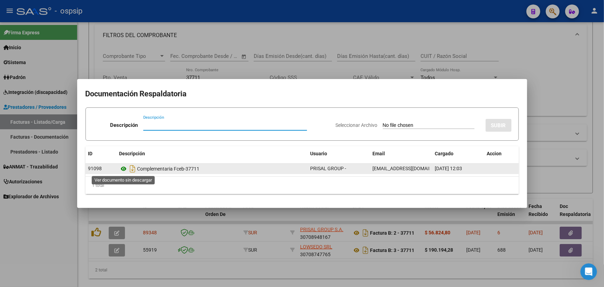
click at [120, 168] on icon at bounding box center [123, 168] width 9 height 8
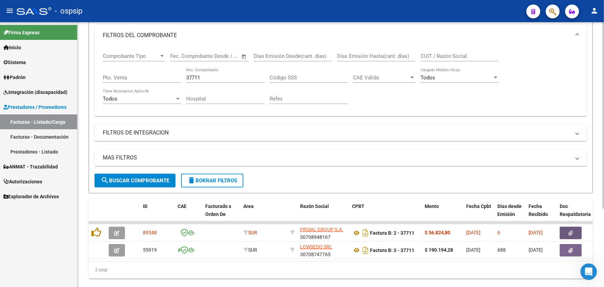
click at [211, 78] on input "37711" at bounding box center [225, 77] width 78 height 6
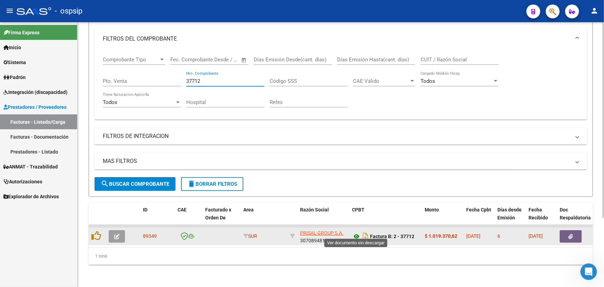
click at [357, 232] on icon at bounding box center [356, 236] width 9 height 8
click at [568, 230] on button "button" at bounding box center [571, 236] width 22 height 12
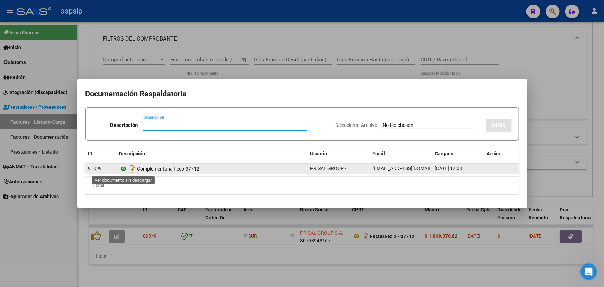
click at [123, 166] on icon at bounding box center [123, 168] width 9 height 8
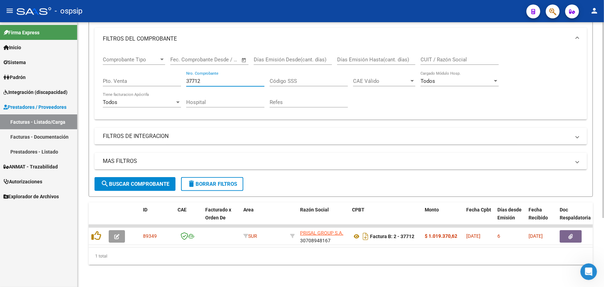
click at [211, 79] on input "37712" at bounding box center [225, 81] width 78 height 6
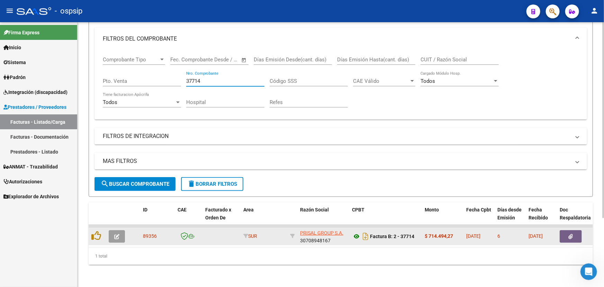
type input "37714"
click at [355, 232] on icon at bounding box center [356, 236] width 9 height 8
click at [573, 230] on button "button" at bounding box center [571, 236] width 22 height 12
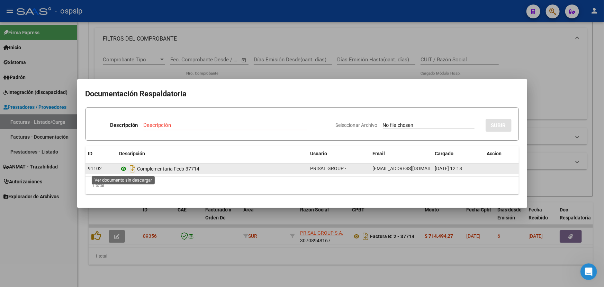
click at [125, 167] on icon at bounding box center [123, 168] width 9 height 8
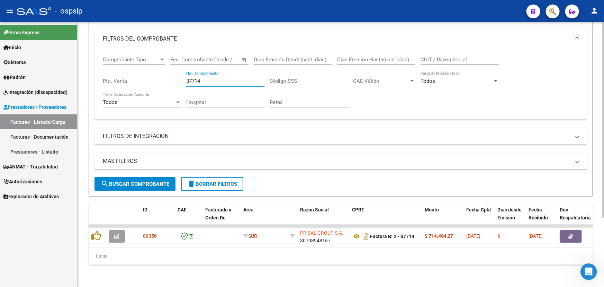
click at [205, 78] on input "37714" at bounding box center [225, 81] width 78 height 6
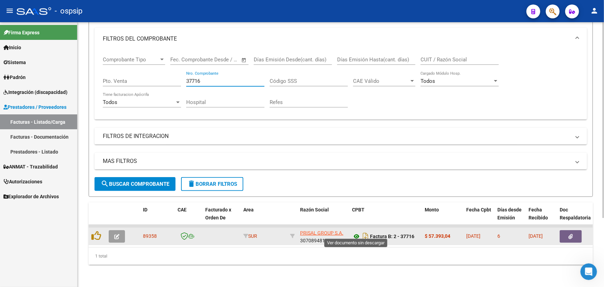
click at [355, 232] on icon at bounding box center [356, 236] width 9 height 8
click at [575, 230] on button "button" at bounding box center [571, 236] width 22 height 12
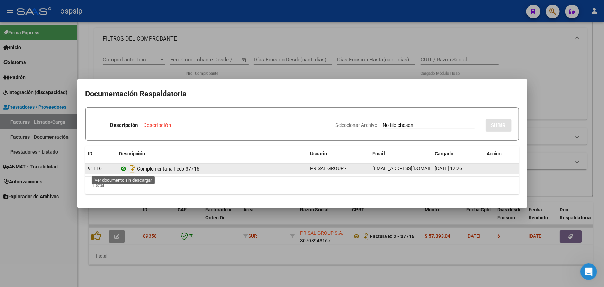
click at [121, 167] on icon at bounding box center [123, 168] width 9 height 8
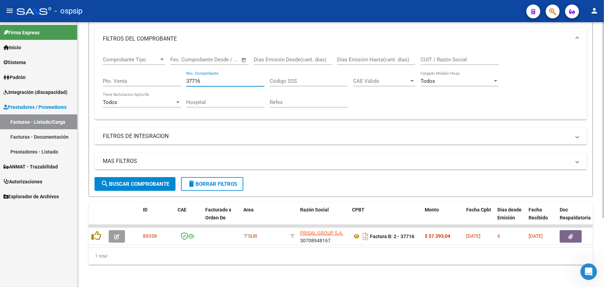
click at [197, 78] on input "37716" at bounding box center [225, 81] width 78 height 6
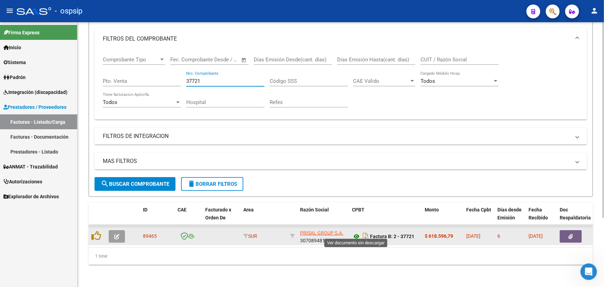
click at [355, 232] on icon at bounding box center [356, 236] width 9 height 8
click at [573, 230] on button "button" at bounding box center [571, 236] width 22 height 12
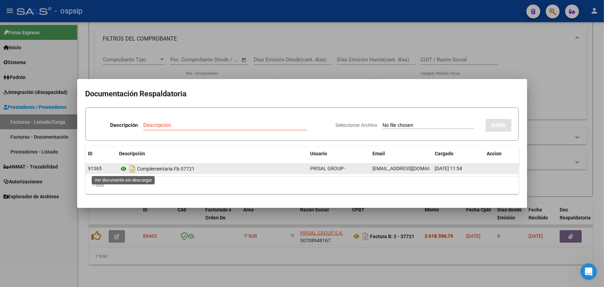
click at [124, 167] on icon at bounding box center [123, 168] width 9 height 8
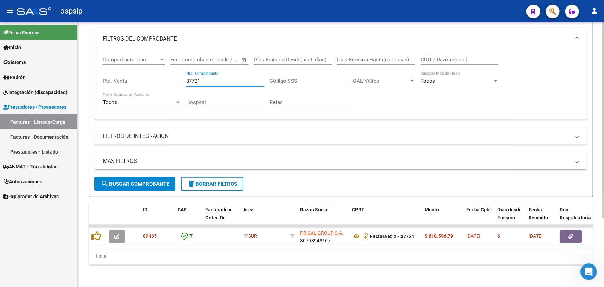
click at [191, 78] on input "37721" at bounding box center [225, 81] width 78 height 6
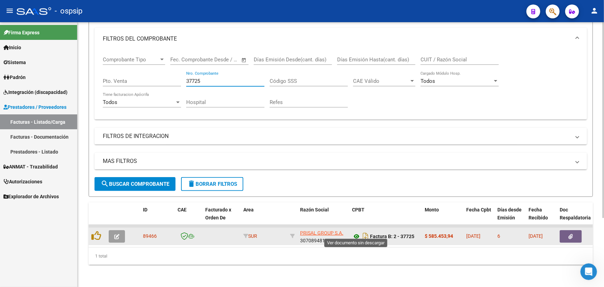
click at [355, 232] on icon at bounding box center [356, 236] width 9 height 8
click at [569, 230] on button "button" at bounding box center [571, 236] width 22 height 12
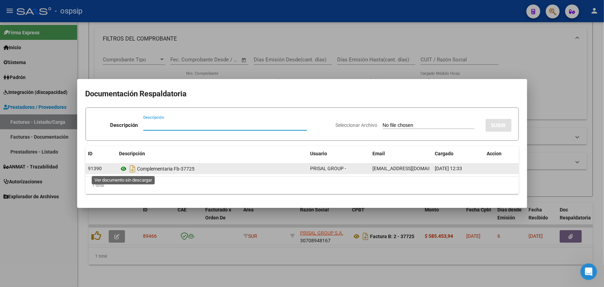
click at [123, 167] on icon at bounding box center [123, 168] width 9 height 8
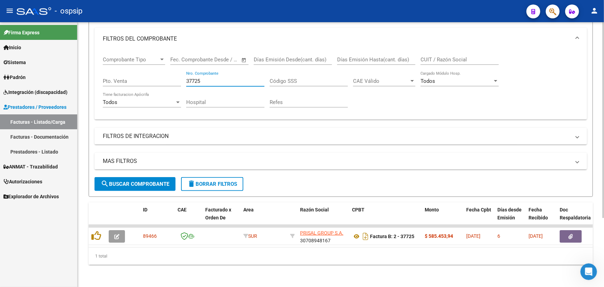
click at [211, 78] on input "37725" at bounding box center [225, 81] width 78 height 6
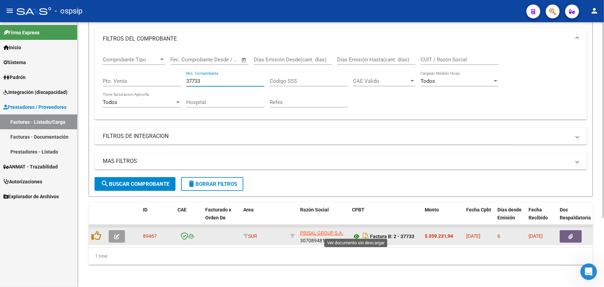
click at [356, 232] on icon at bounding box center [356, 236] width 9 height 8
click at [572, 234] on icon "button" at bounding box center [571, 236] width 5 height 5
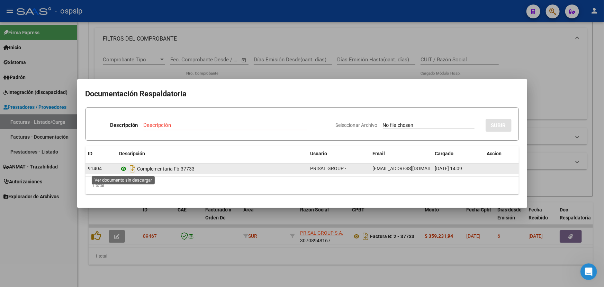
click at [123, 171] on icon at bounding box center [123, 168] width 9 height 8
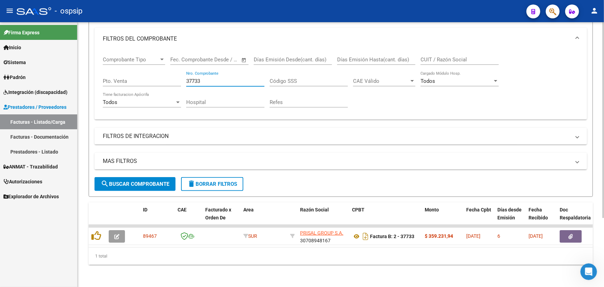
click at [211, 78] on input "37733" at bounding box center [225, 81] width 78 height 6
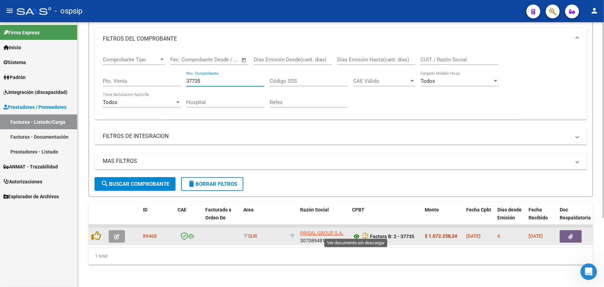
click at [354, 232] on icon at bounding box center [356, 236] width 9 height 8
click at [570, 230] on button "button" at bounding box center [571, 236] width 22 height 12
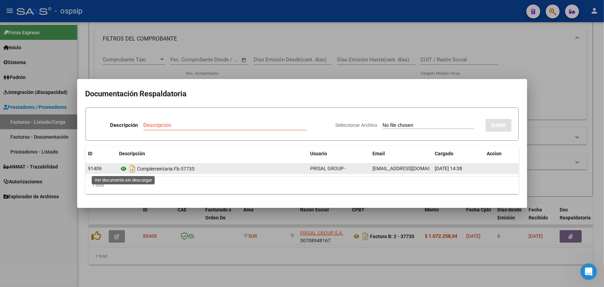
click at [124, 168] on icon at bounding box center [123, 168] width 9 height 8
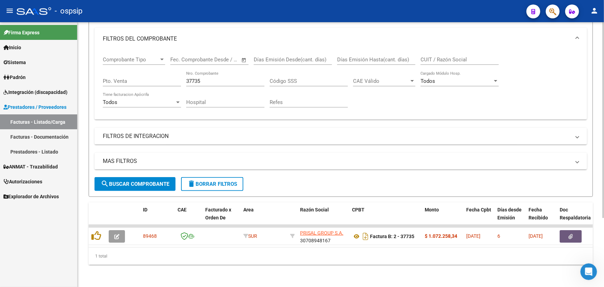
click at [204, 78] on input "37735" at bounding box center [225, 81] width 78 height 6
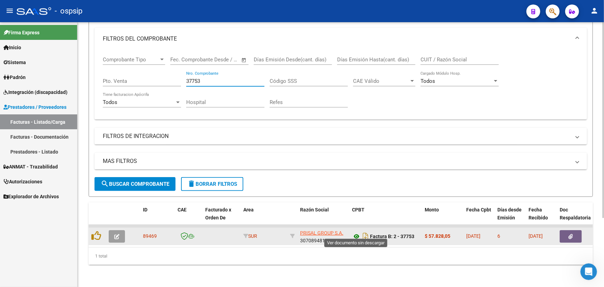
click at [354, 233] on icon at bounding box center [356, 236] width 9 height 8
click at [576, 231] on button "button" at bounding box center [571, 236] width 22 height 12
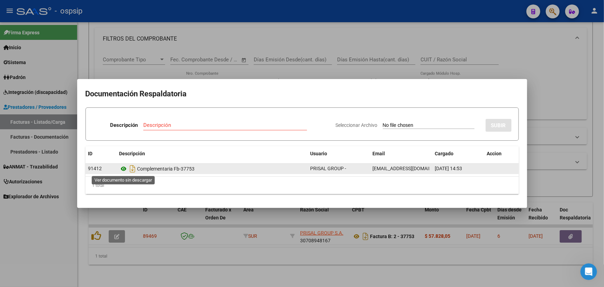
click at [121, 170] on icon at bounding box center [123, 168] width 9 height 8
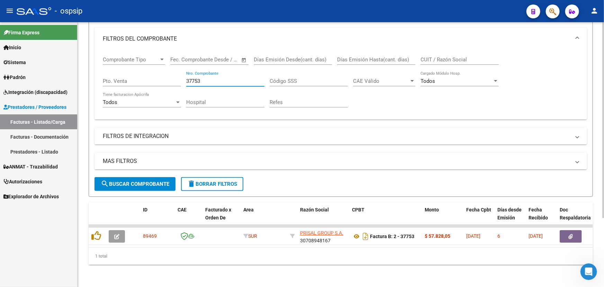
click at [208, 78] on input "37753" at bounding box center [225, 81] width 78 height 6
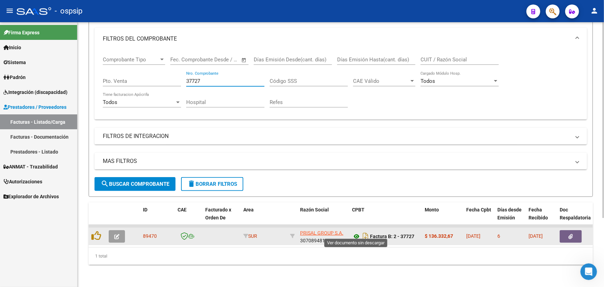
click at [356, 232] on icon at bounding box center [356, 236] width 9 height 8
click at [570, 234] on icon "button" at bounding box center [571, 236] width 5 height 5
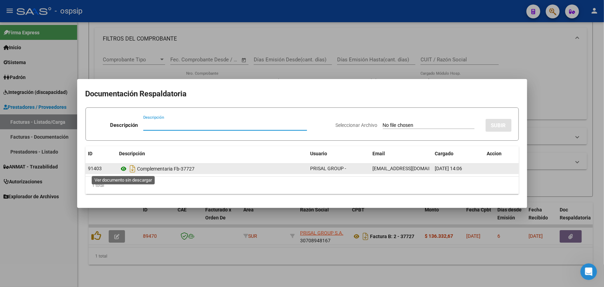
click at [125, 167] on icon at bounding box center [123, 168] width 9 height 8
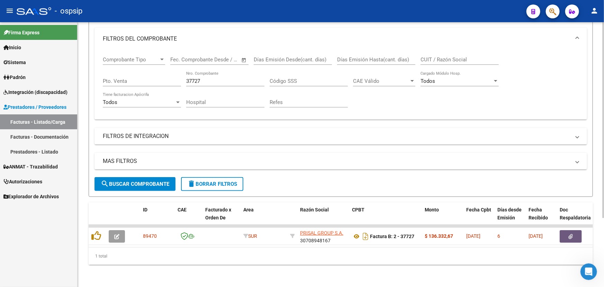
click at [216, 78] on input "37727" at bounding box center [225, 81] width 78 height 6
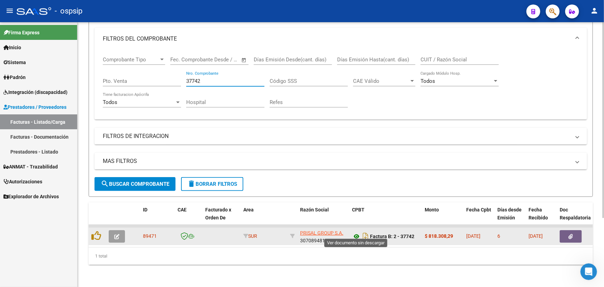
click at [353, 232] on icon at bounding box center [356, 236] width 9 height 8
click at [569, 234] on icon "button" at bounding box center [571, 236] width 5 height 5
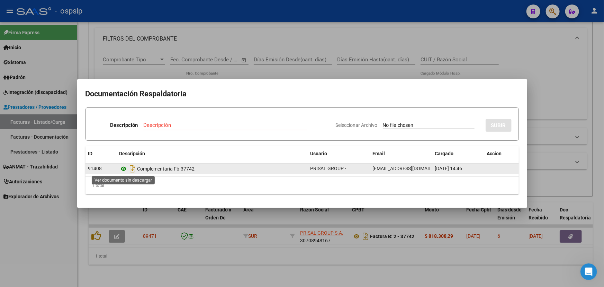
click at [126, 166] on icon at bounding box center [123, 168] width 9 height 8
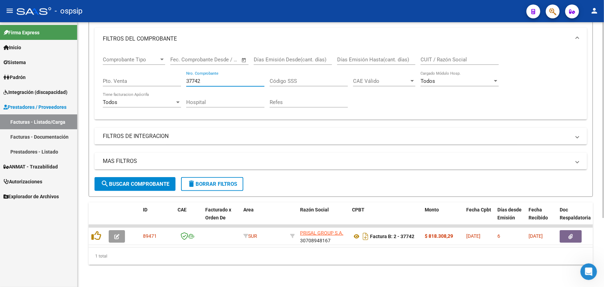
click at [204, 78] on input "37742" at bounding box center [225, 81] width 78 height 6
click at [198, 78] on input "37742" at bounding box center [225, 81] width 78 height 6
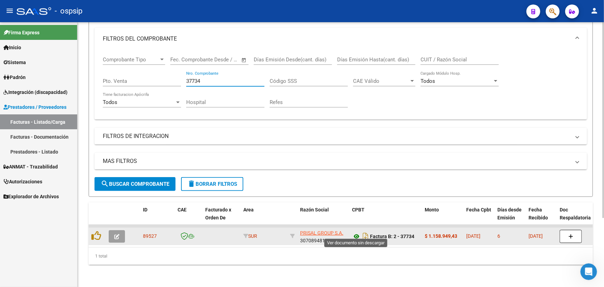
click at [356, 232] on icon at bounding box center [356, 236] width 9 height 8
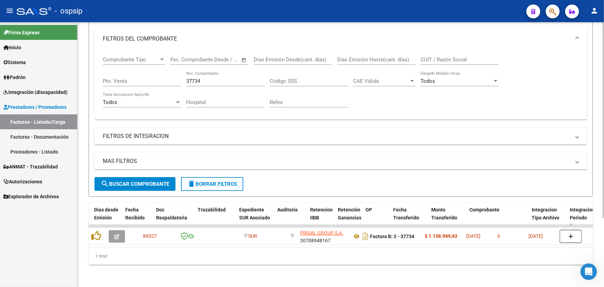
scroll to position [0, 441]
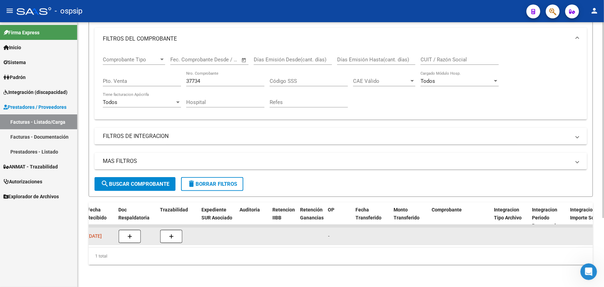
drag, startPoint x: 221, startPoint y: 246, endPoint x: 139, endPoint y: 239, distance: 82.0
click at [139, 239] on div "ID CAE Facturado x Orden De Area Razón Social CPBT Monto Fecha Cpbt Días desde …" at bounding box center [341, 233] width 504 height 62
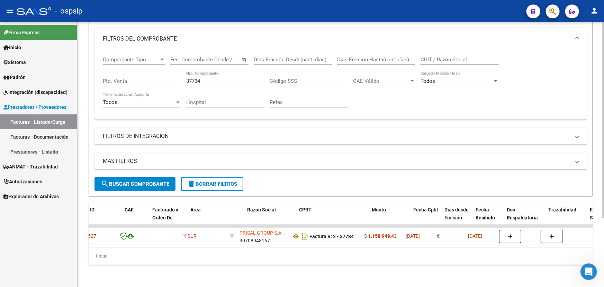
scroll to position [0, 0]
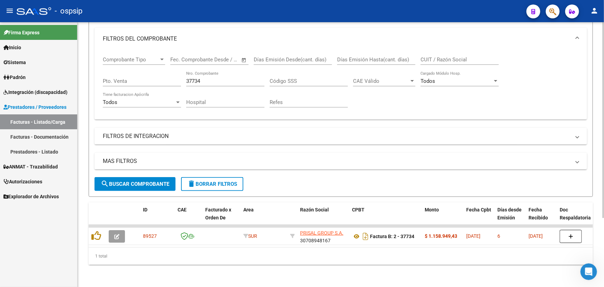
click at [188, 78] on input "37734" at bounding box center [225, 81] width 78 height 6
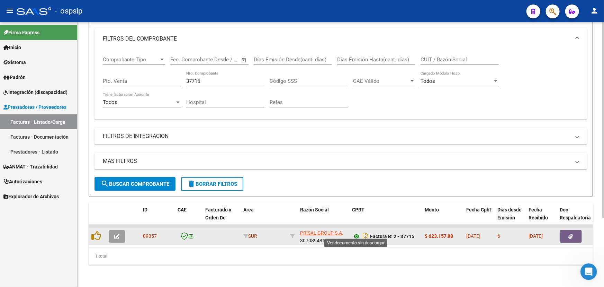
click at [358, 232] on icon at bounding box center [356, 236] width 9 height 8
click at [567, 230] on button "button" at bounding box center [571, 236] width 22 height 12
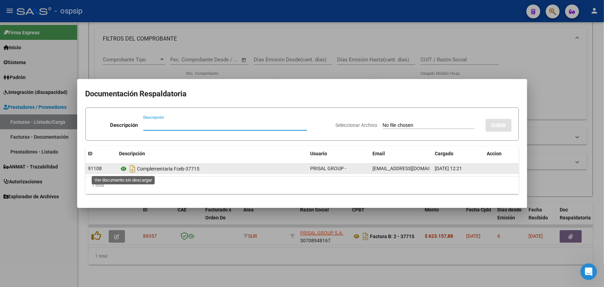
click at [122, 168] on icon at bounding box center [123, 168] width 9 height 8
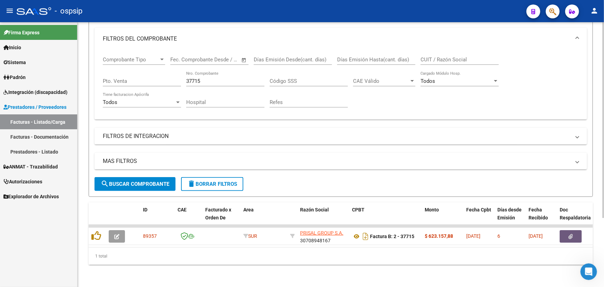
click at [196, 78] on input "37715" at bounding box center [225, 81] width 78 height 6
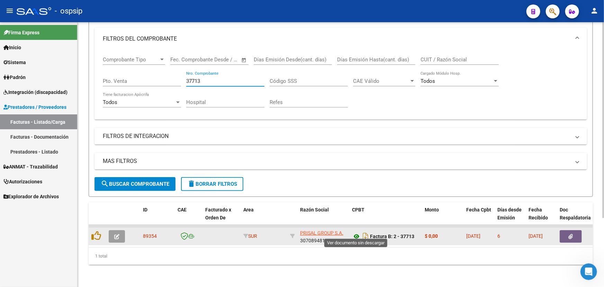
type input "37713"
click at [357, 232] on icon at bounding box center [356, 236] width 9 height 8
click at [566, 231] on button "button" at bounding box center [571, 236] width 22 height 12
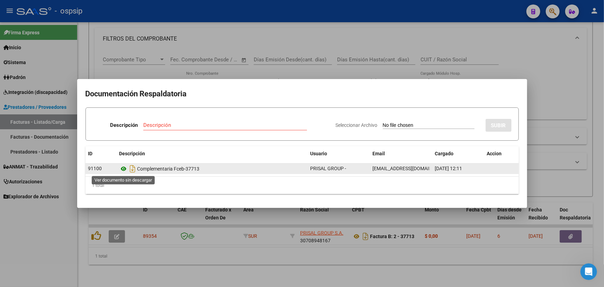
click at [123, 168] on icon at bounding box center [123, 168] width 9 height 8
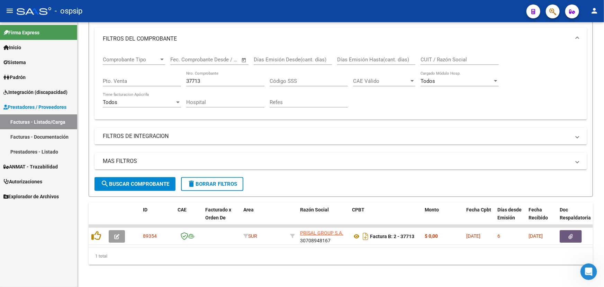
click at [598, 3] on mat-toolbar "menu - ospsip person" at bounding box center [302, 11] width 604 height 22
click at [590, 8] on mat-icon "person" at bounding box center [594, 11] width 8 height 8
click at [585, 43] on button "exit_to_app Salir" at bounding box center [580, 45] width 42 height 17
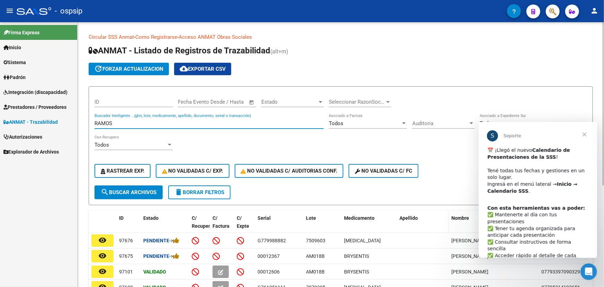
scroll to position [63, 0]
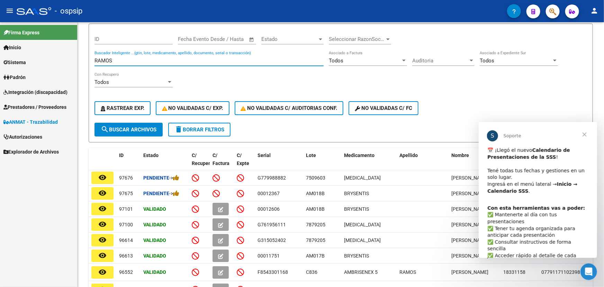
click at [584, 132] on span "Cerrar" at bounding box center [584, 134] width 25 height 25
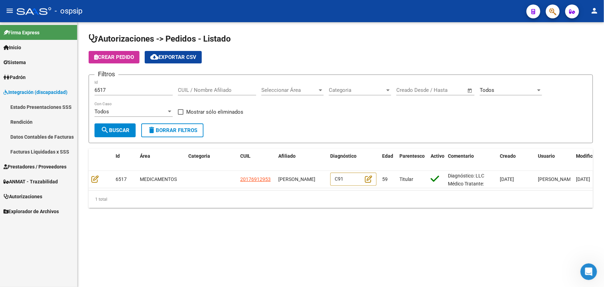
click at [98, 89] on input "6517" at bounding box center [134, 90] width 78 height 6
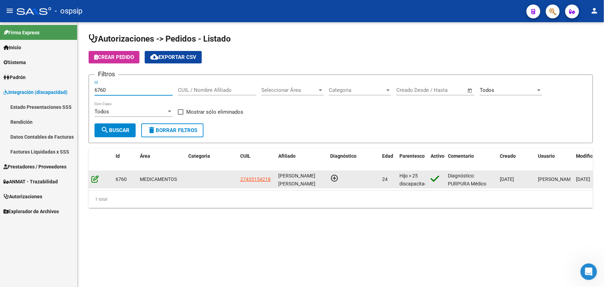
type input "6760"
click at [91, 180] on icon at bounding box center [94, 179] width 7 height 8
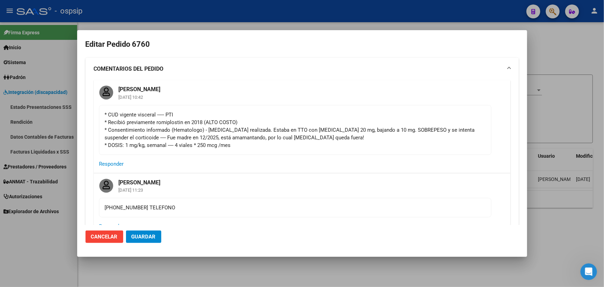
type input "MARIA BELEN CANEDO"
type input "Buenos Aires, MONTE GRANDE, ARENALES 2166, Piso: 00, Departamento: 0"
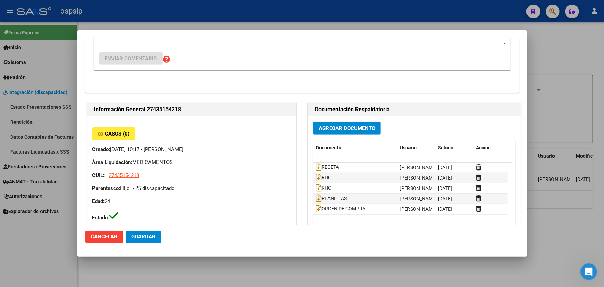
scroll to position [252, 0]
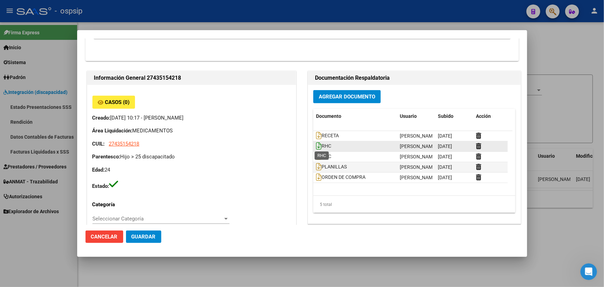
click at [316, 148] on icon at bounding box center [319, 146] width 6 height 8
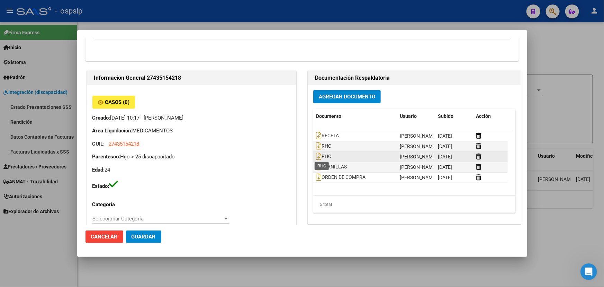
click at [319, 154] on span "RHC" at bounding box center [323, 157] width 15 height 6
click at [318, 154] on icon at bounding box center [319, 156] width 6 height 8
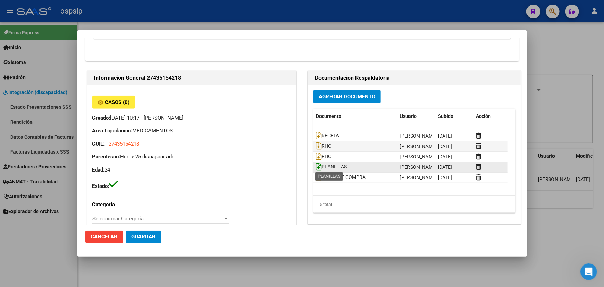
click at [317, 168] on icon at bounding box center [319, 167] width 6 height 8
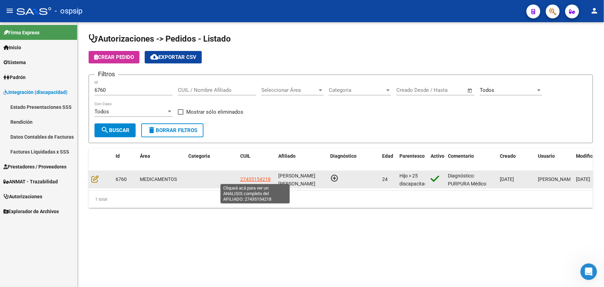
drag, startPoint x: 239, startPoint y: 178, endPoint x: 269, endPoint y: 178, distance: 30.5
click at [269, 178] on datatable-body-cell "27435154218" at bounding box center [256, 179] width 38 height 17
copy span "27435154218"
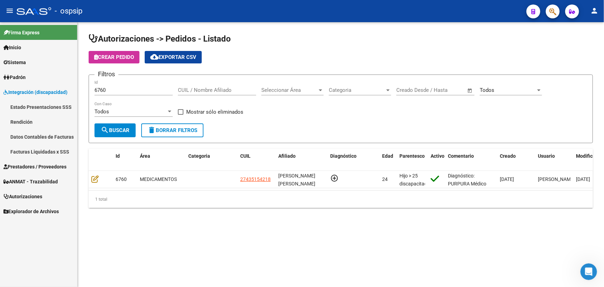
click at [196, 89] on input "CUIL / Nombre Afiliado" at bounding box center [217, 90] width 78 height 6
paste input "27435154218"
type input "27435154218"
click at [104, 87] on input "6760" at bounding box center [134, 90] width 78 height 6
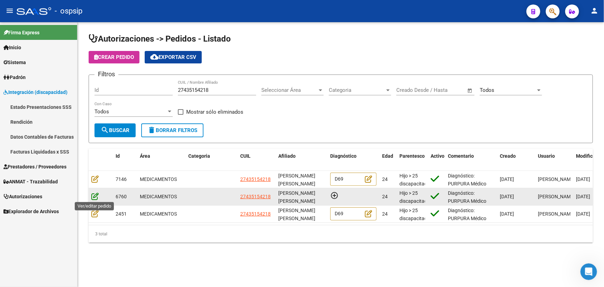
click at [98, 196] on icon at bounding box center [94, 196] width 7 height 8
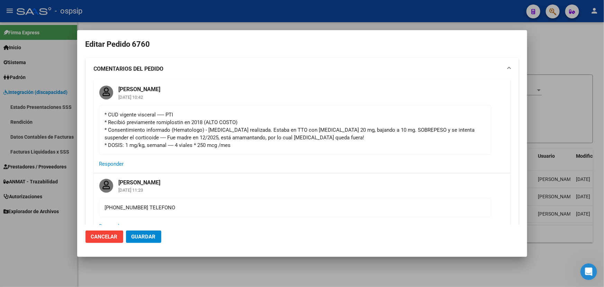
type input "MARIA BELEN CANEDO"
type input "Buenos Aires, MONTE GRANDE, ARENALES 2166, Piso: 00, Departamento: 0"
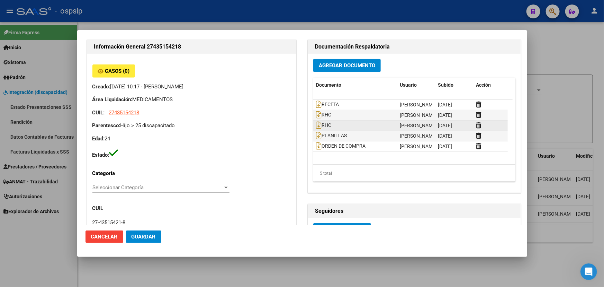
scroll to position [283, 0]
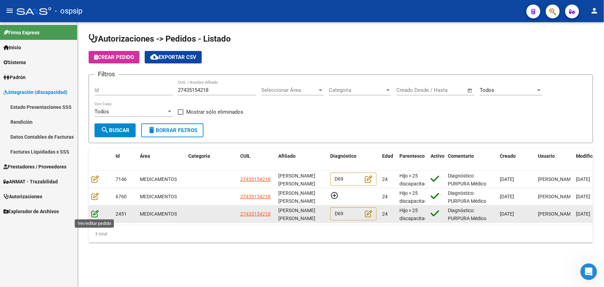
click at [93, 211] on icon at bounding box center [94, 213] width 7 height 8
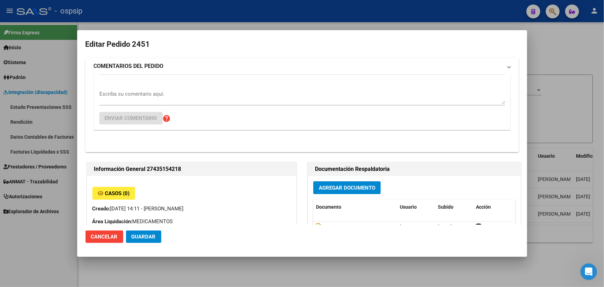
type input "MARIA BELEN CANEDO"
type input "NO CORRESPONDE"
type input "Buenos Aires, MONTE GRANDE, ARENALES 2166, Piso: 00, Departamento: 0"
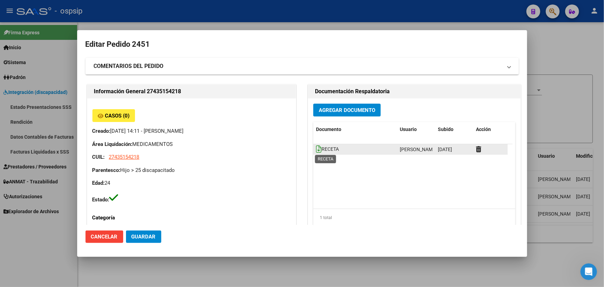
click at [316, 150] on icon at bounding box center [319, 149] width 6 height 8
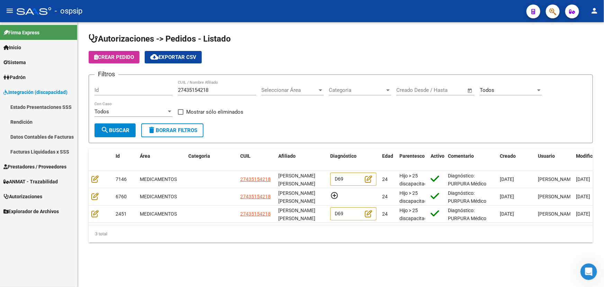
click at [177, 89] on div "Filtros Id 27435154218 CUIL / Nombre Afiliado Seleccionar Área Seleccionar Área…" at bounding box center [341, 101] width 493 height 43
click at [182, 88] on input "27435154218" at bounding box center [217, 90] width 78 height 6
click at [113, 88] on input "Id" at bounding box center [134, 90] width 78 height 6
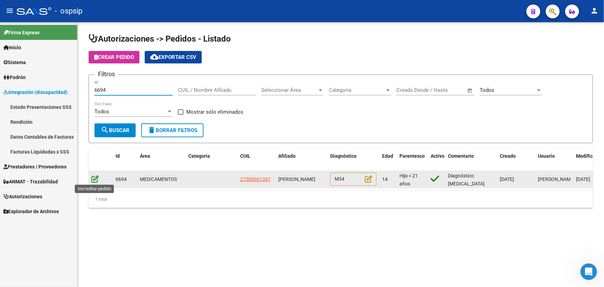
type input "6694"
click at [97, 178] on icon at bounding box center [94, 179] width 7 height 8
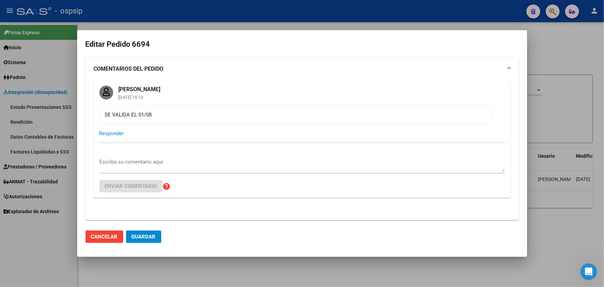
type input "Buenos Aires, BURZACO, CNEL M ECHENAGUCIA 1441, Departamento: CAS"
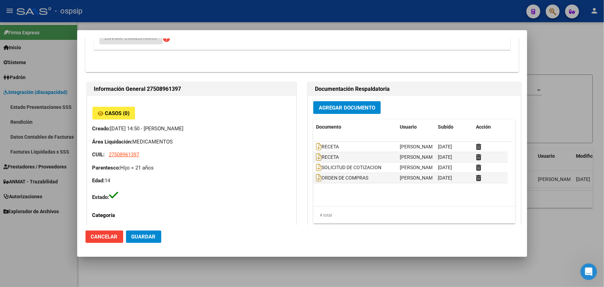
scroll to position [157, 0]
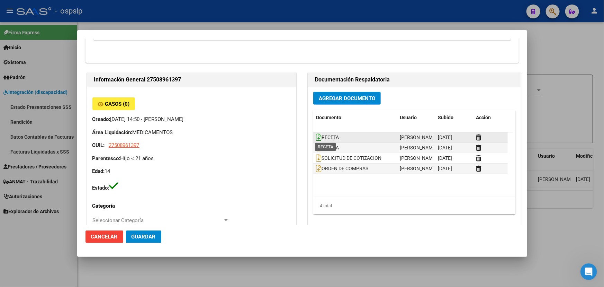
click at [316, 136] on icon at bounding box center [319, 137] width 6 height 8
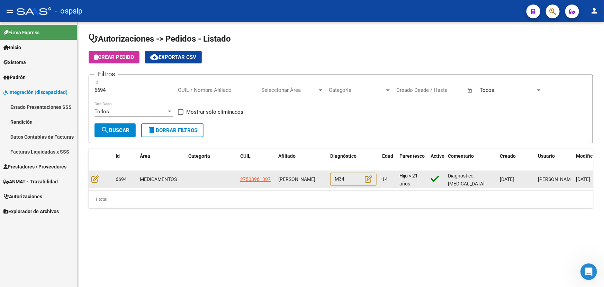
drag, startPoint x: 238, startPoint y: 178, endPoint x: 269, endPoint y: 174, distance: 31.0
click at [269, 174] on datatable-body-cell "27508961397" at bounding box center [256, 179] width 38 height 17
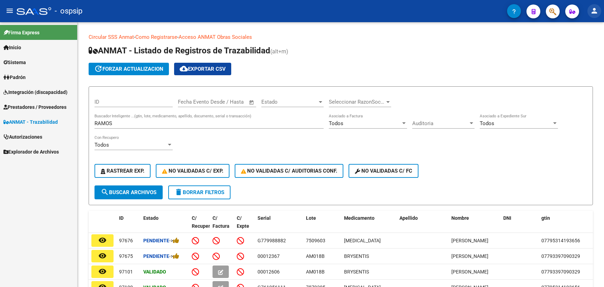
click at [591, 11] on mat-icon "person" at bounding box center [594, 11] width 8 height 8
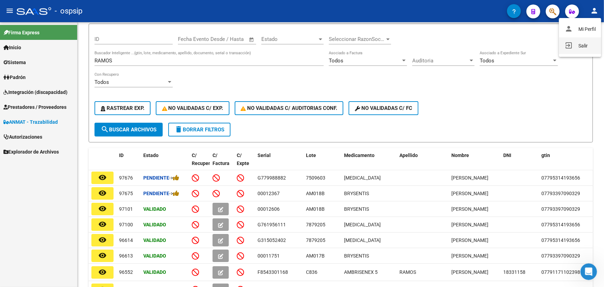
click at [584, 45] on button "exit_to_app Salir" at bounding box center [580, 45] width 42 height 17
